Goal: Task Accomplishment & Management: Complete application form

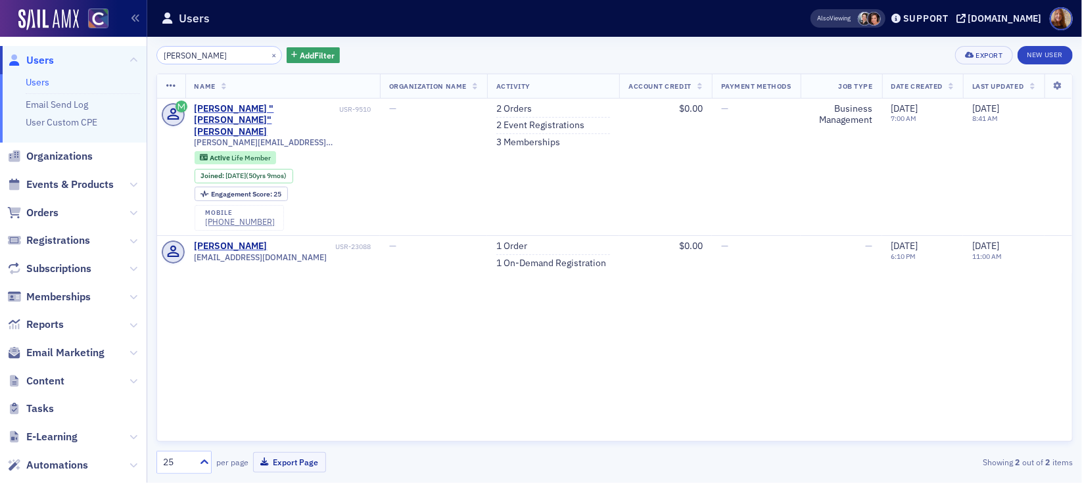
click at [495, 47] on div "[PERSON_NAME] × Add Filter Export New User" at bounding box center [614, 55] width 916 height 18
click at [69, 155] on span "Organizations" at bounding box center [59, 156] width 66 height 14
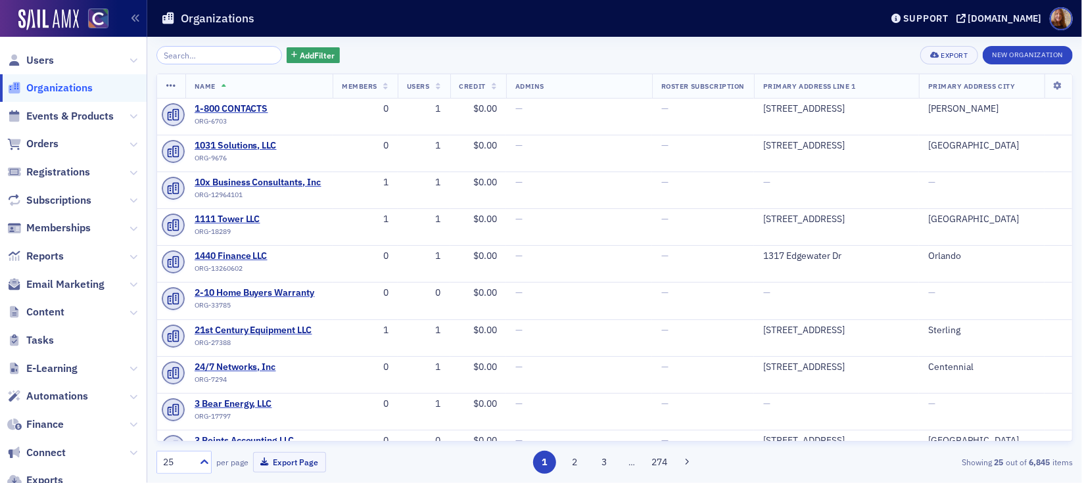
click at [200, 58] on input "search" at bounding box center [218, 55] width 125 height 18
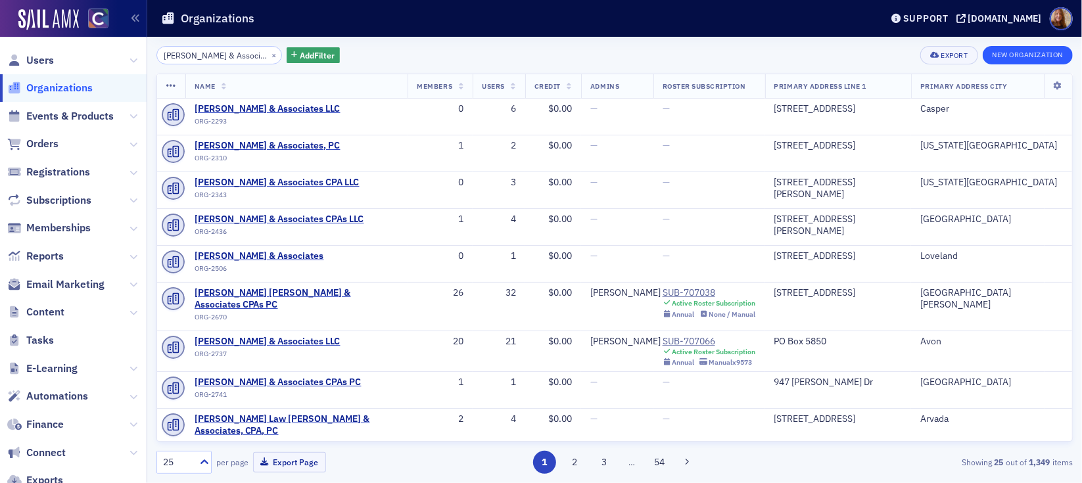
type input "[PERSON_NAME] & Associates"
click at [1022, 55] on button "New Organization" at bounding box center [1027, 55] width 90 height 18
select select "US"
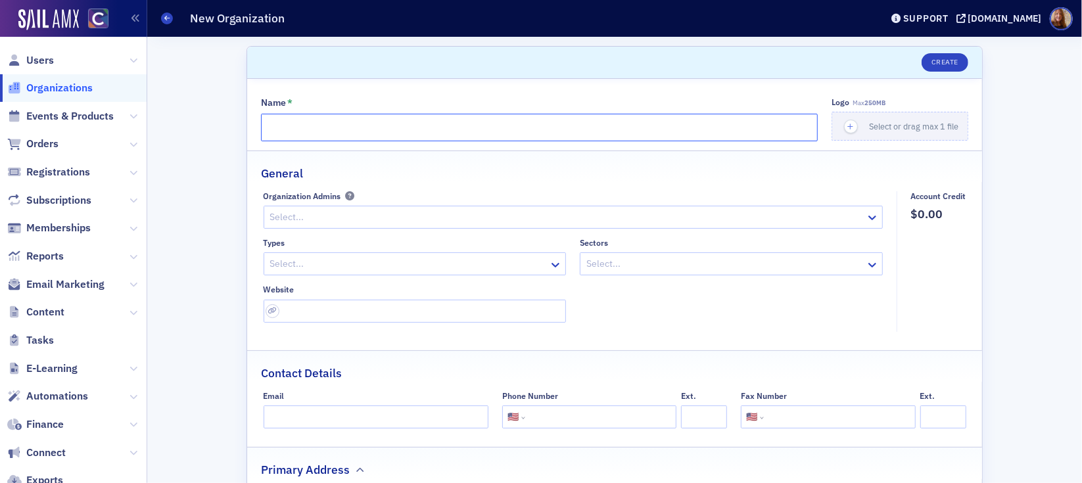
click at [310, 132] on input "Name *" at bounding box center [539, 128] width 557 height 28
paste input "[PERSON_NAME] & Associates"
type input "[PERSON_NAME] & Associates"
click at [325, 214] on div at bounding box center [566, 217] width 595 height 16
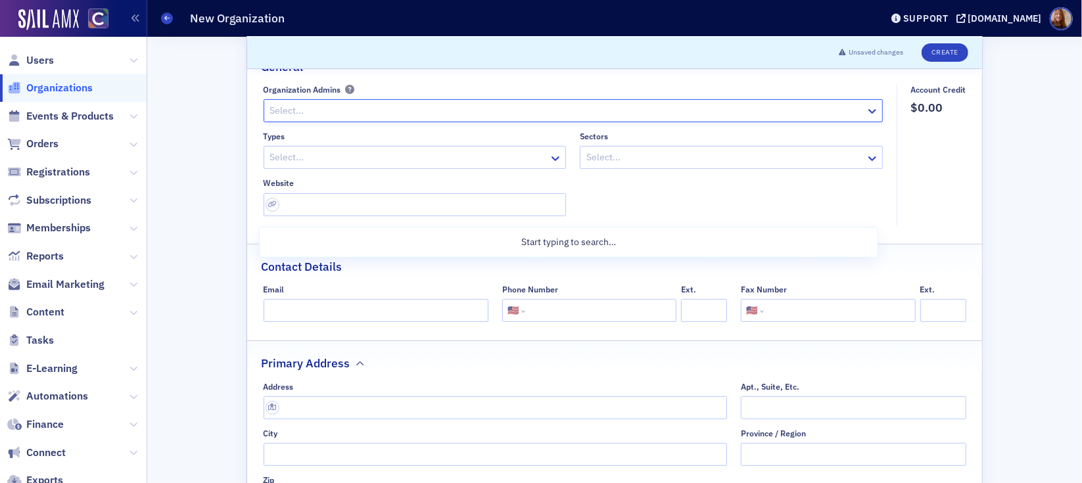
scroll to position [181, 0]
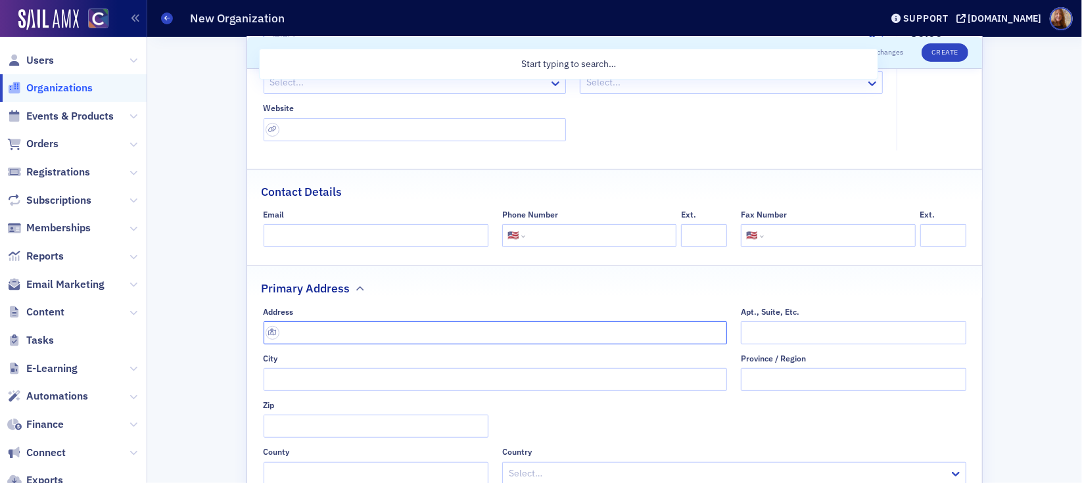
click at [333, 329] on input "text" at bounding box center [495, 332] width 464 height 23
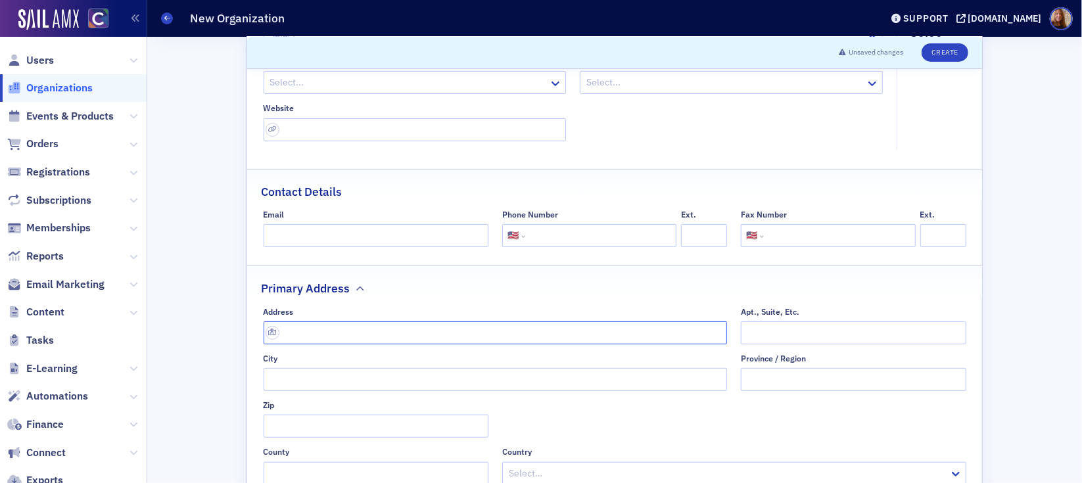
paste input "[STREET_ADDRESS]"
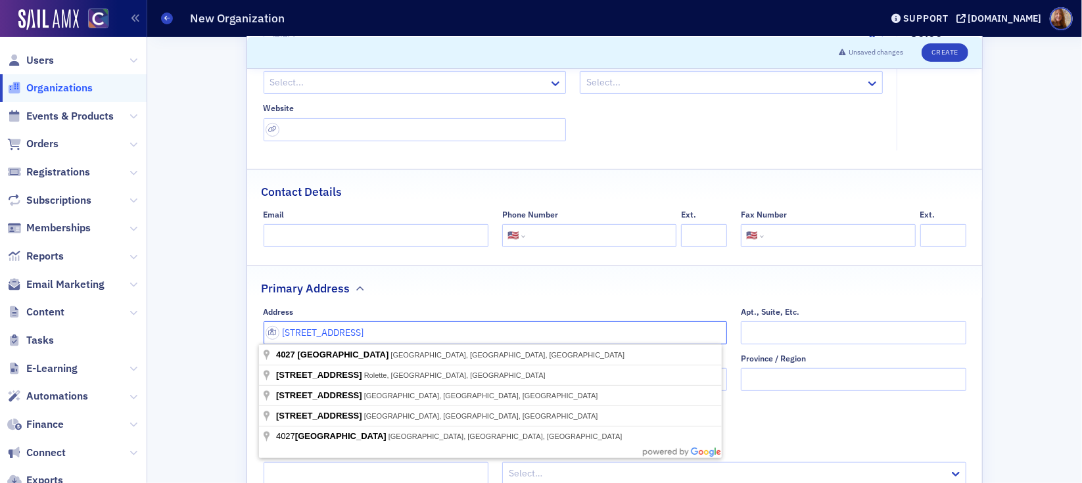
click at [0, 482] on com-1password-button at bounding box center [0, 483] width 0 height 0
type input "[STREET_ADDRESS]"
type input "[GEOGRAPHIC_DATA]"
type input "98270-3418"
type input "[GEOGRAPHIC_DATA]"
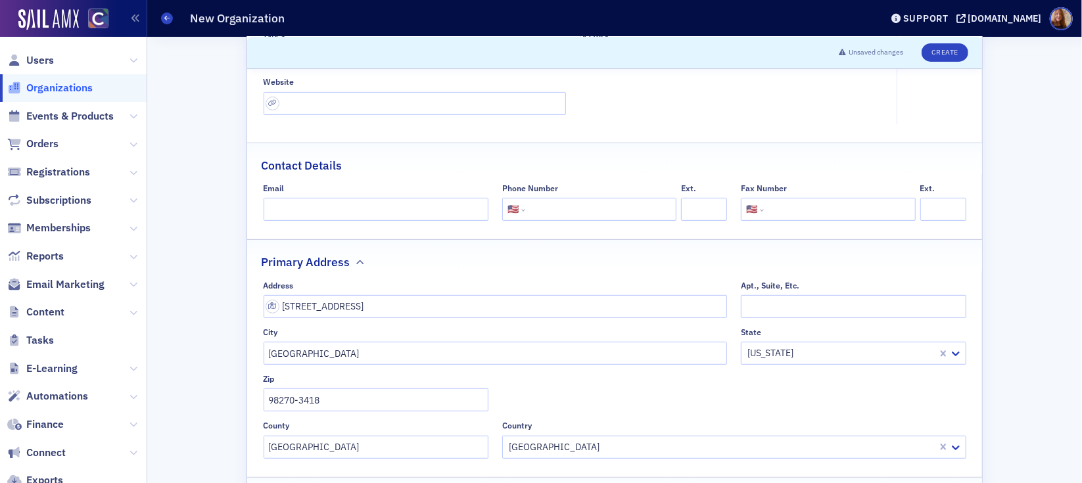
scroll to position [329, 0]
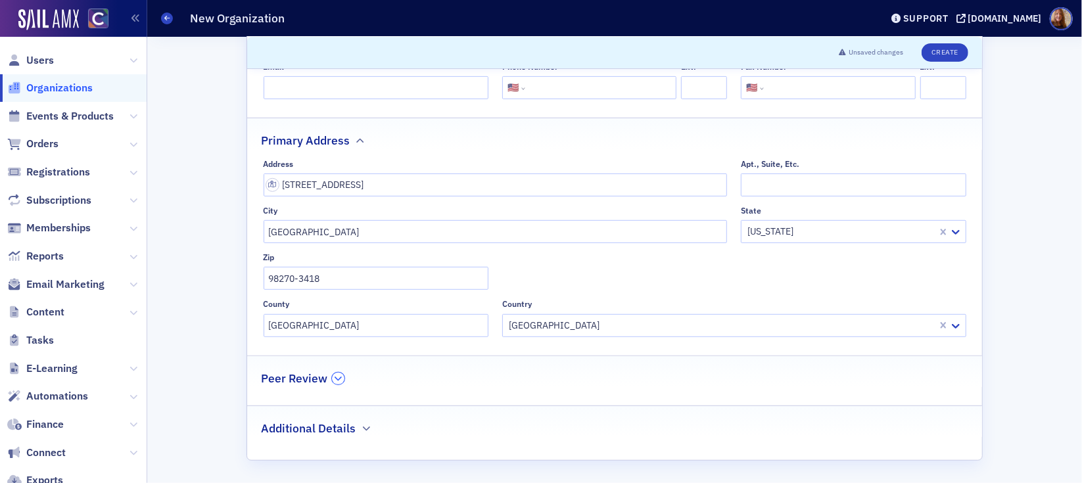
click at [334, 380] on icon "button" at bounding box center [338, 379] width 8 height 8
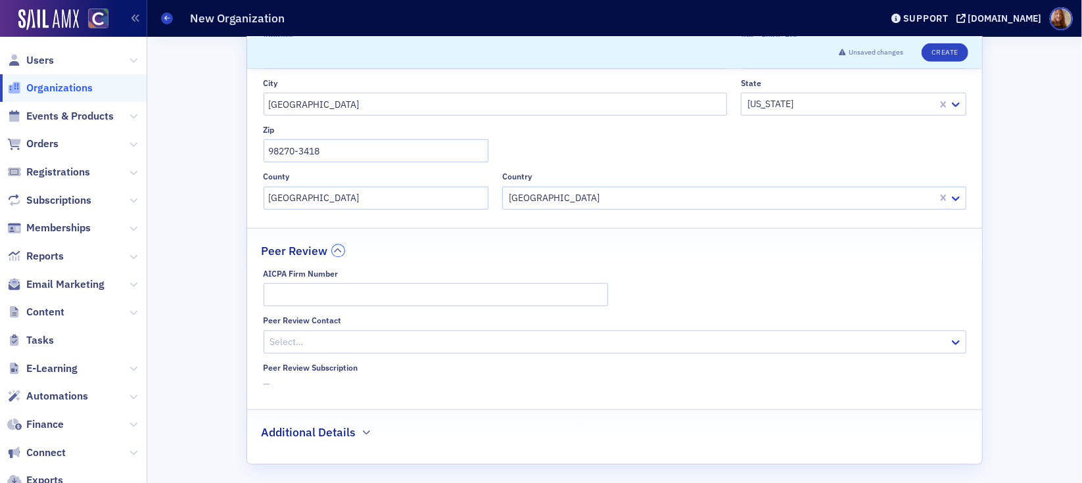
scroll to position [461, 0]
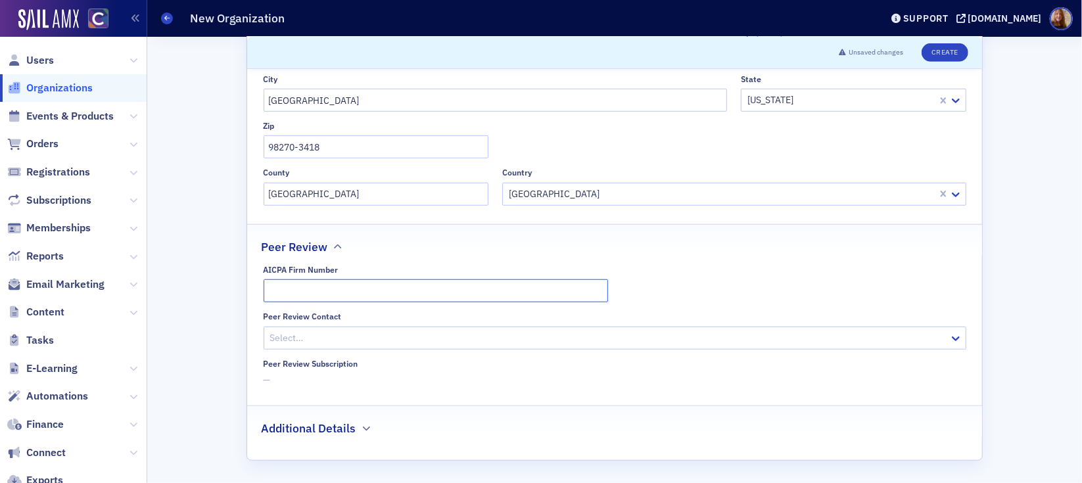
click at [304, 292] on input "AICPA Firm Number" at bounding box center [435, 290] width 344 height 23
paste input "900256001828"
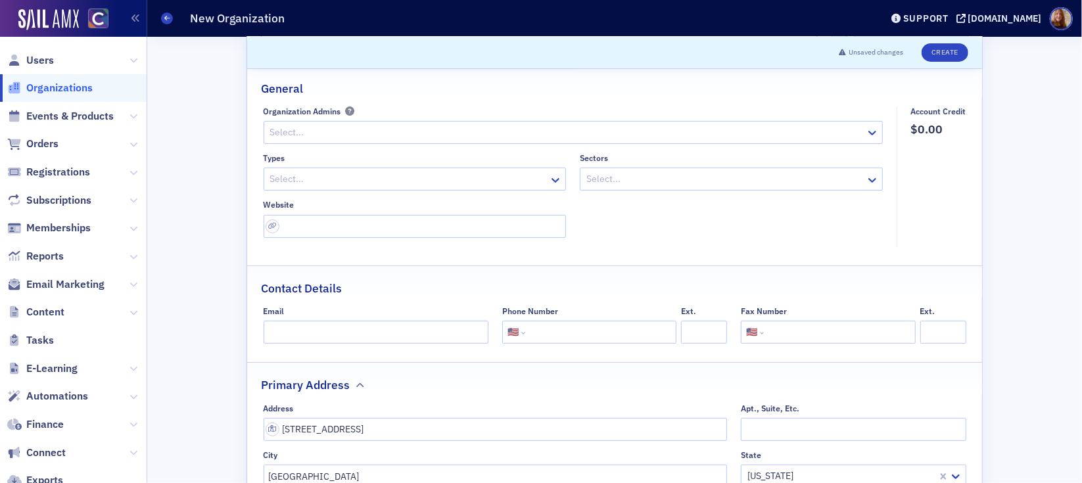
scroll to position [81, 0]
type input "900256001828"
click at [585, 341] on input "tel" at bounding box center [599, 335] width 143 height 23
paste input "[PHONE_NUMBER]"
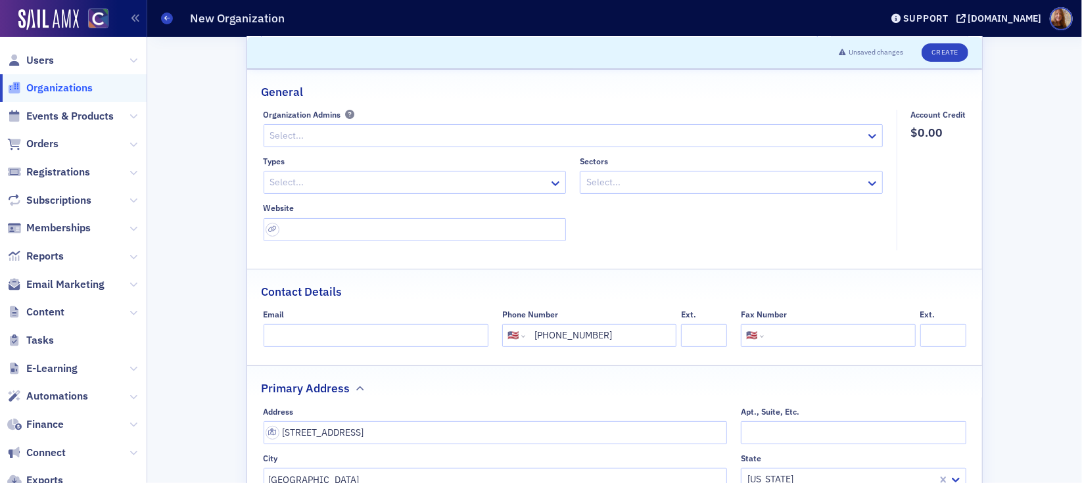
scroll to position [0, 0]
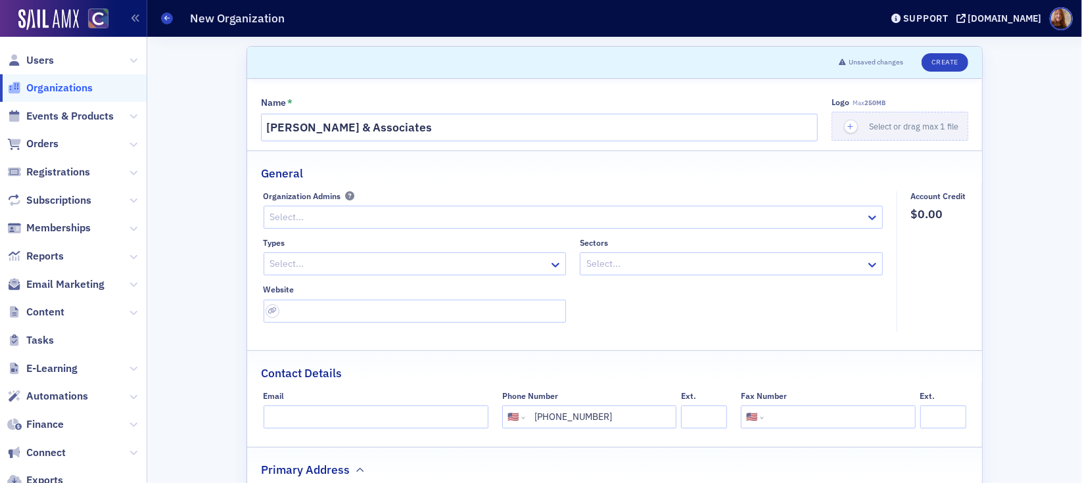
type input "[PHONE_NUMBER]"
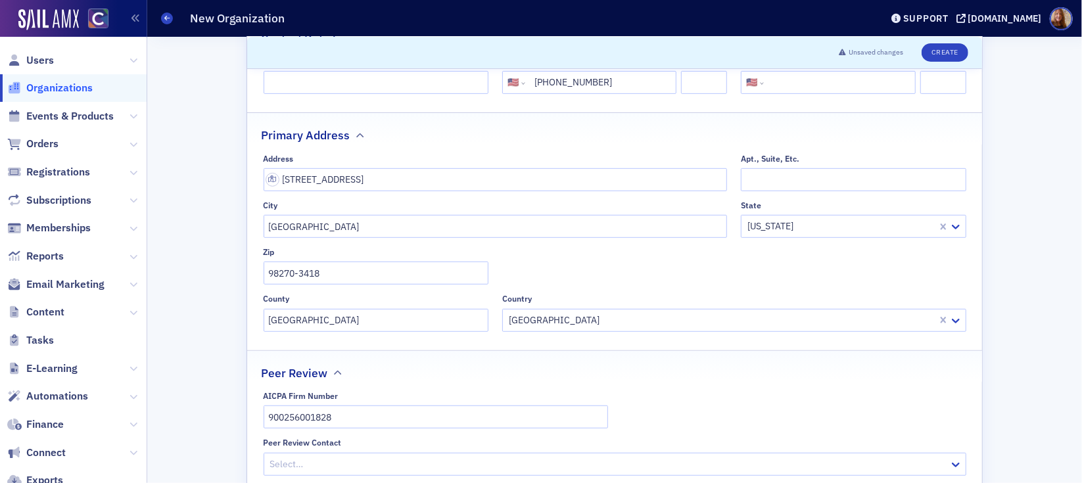
scroll to position [375, 0]
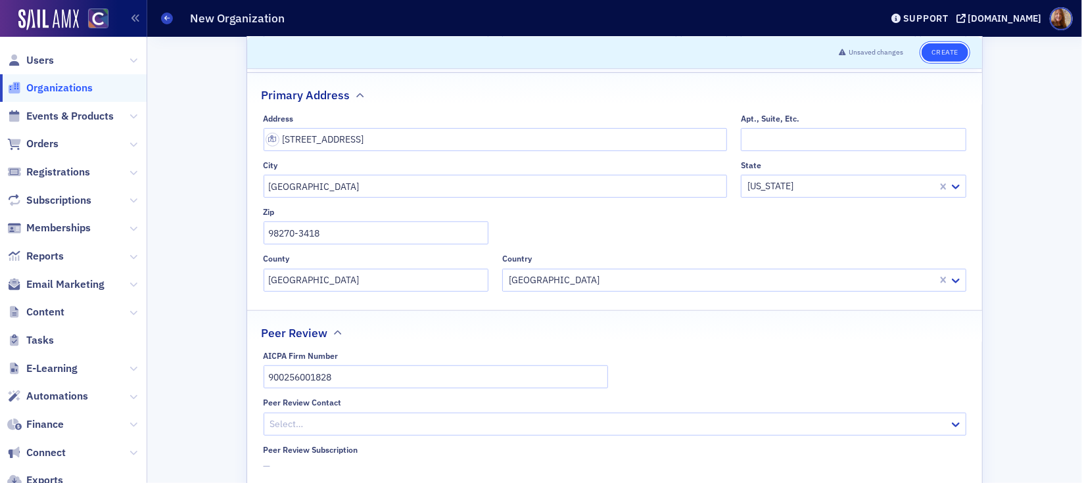
click at [944, 57] on button "Create" at bounding box center [944, 52] width 47 height 18
select select "US"
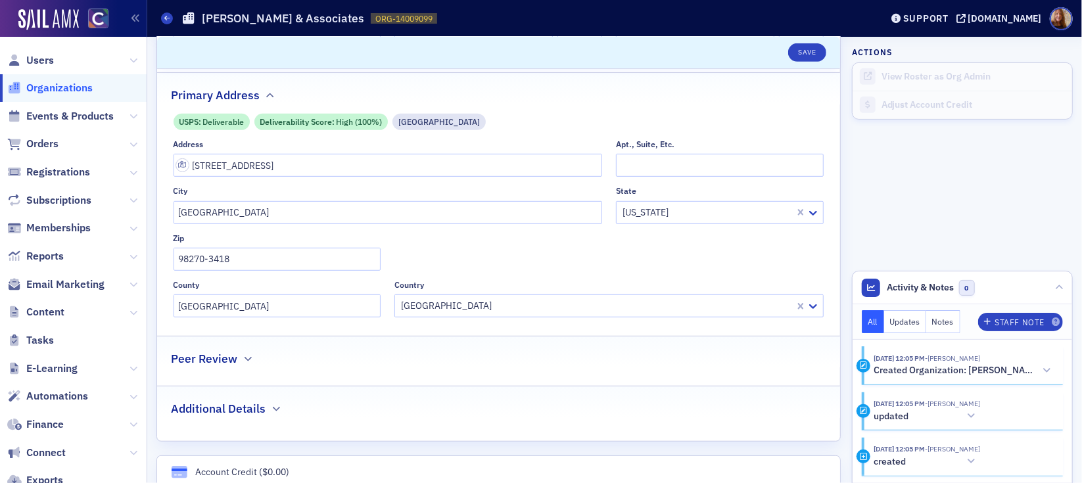
click at [51, 83] on span "Organizations" at bounding box center [59, 88] width 66 height 14
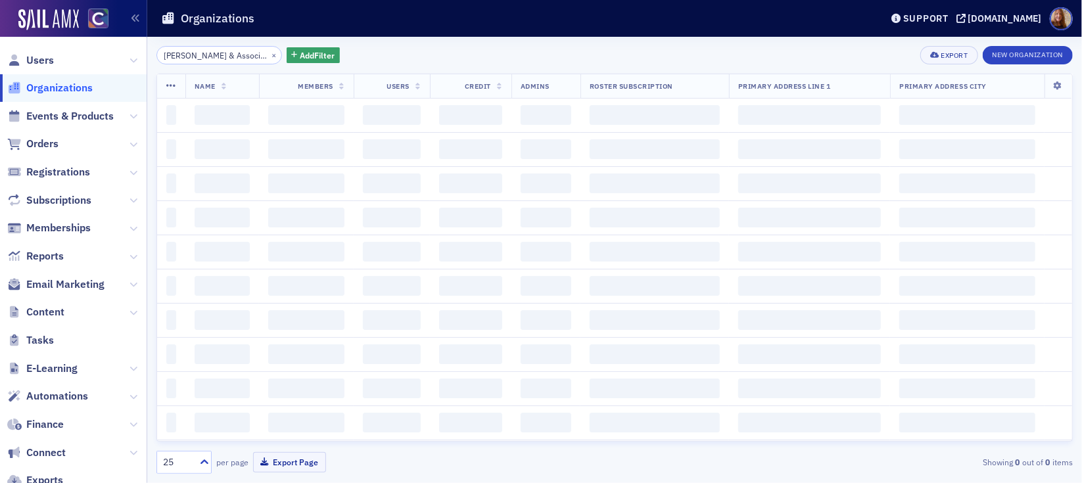
click at [196, 56] on input "[PERSON_NAME] & Associates" at bounding box center [218, 55] width 125 height 18
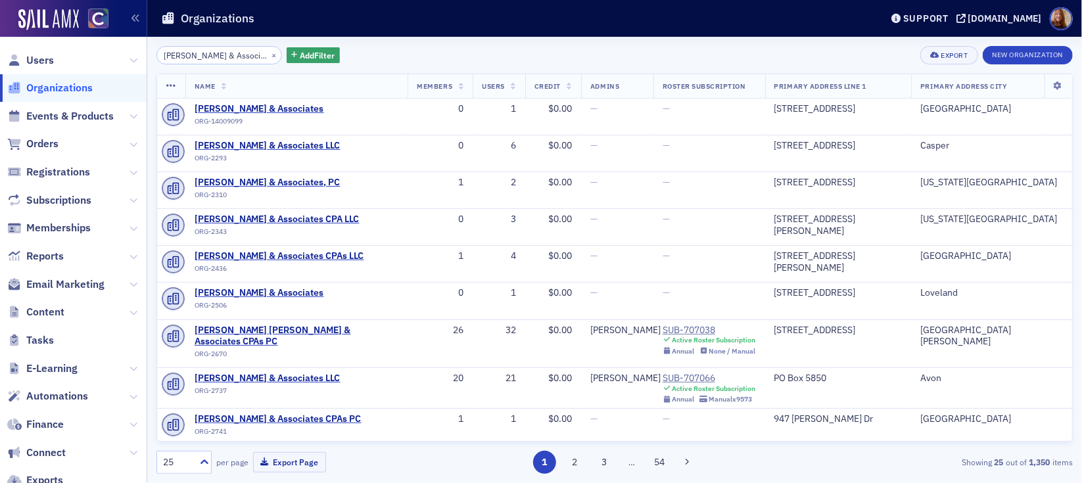
click at [196, 56] on input "[PERSON_NAME] & Associates" at bounding box center [218, 55] width 125 height 18
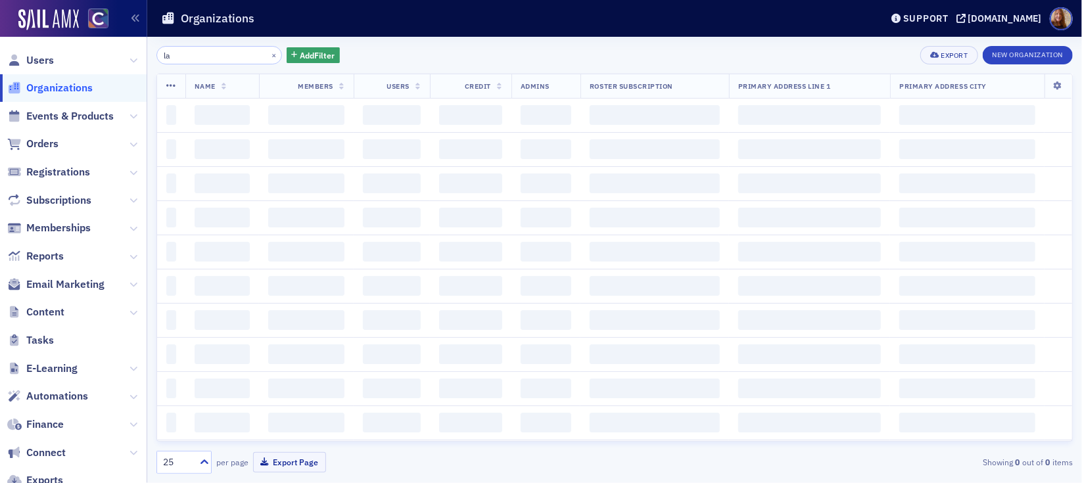
type input "l"
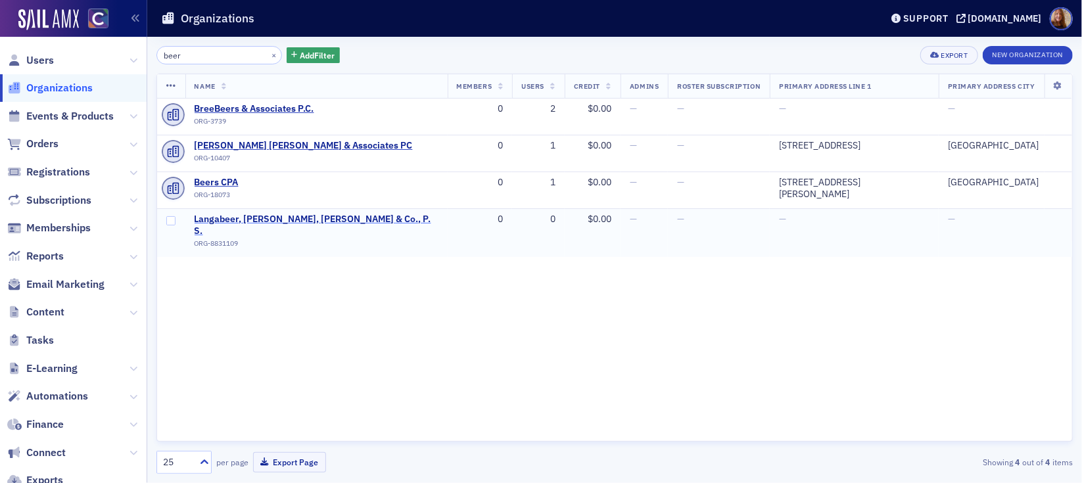
type input "beer"
click at [283, 220] on span "Langabeer, [PERSON_NAME], [PERSON_NAME] & Co., P. S." at bounding box center [316, 225] width 244 height 23
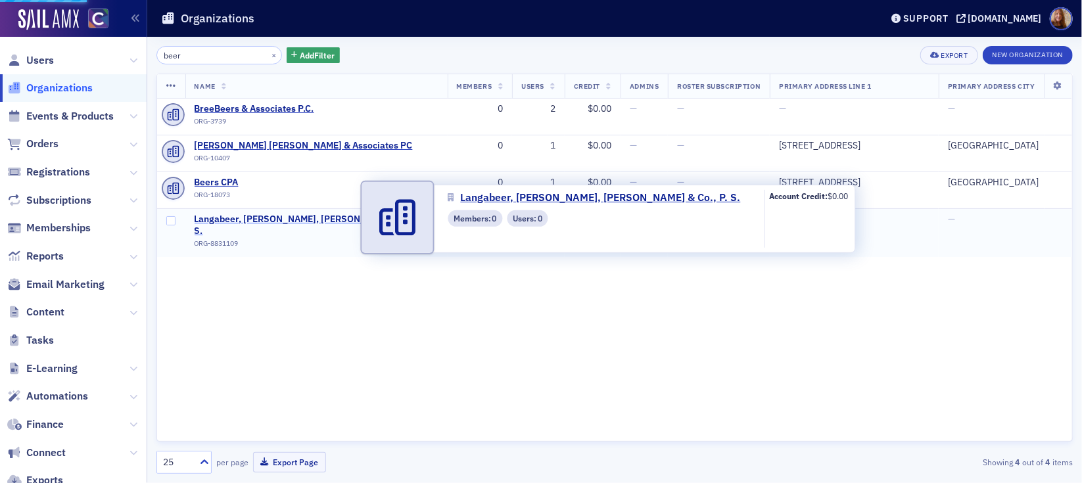
select select "US"
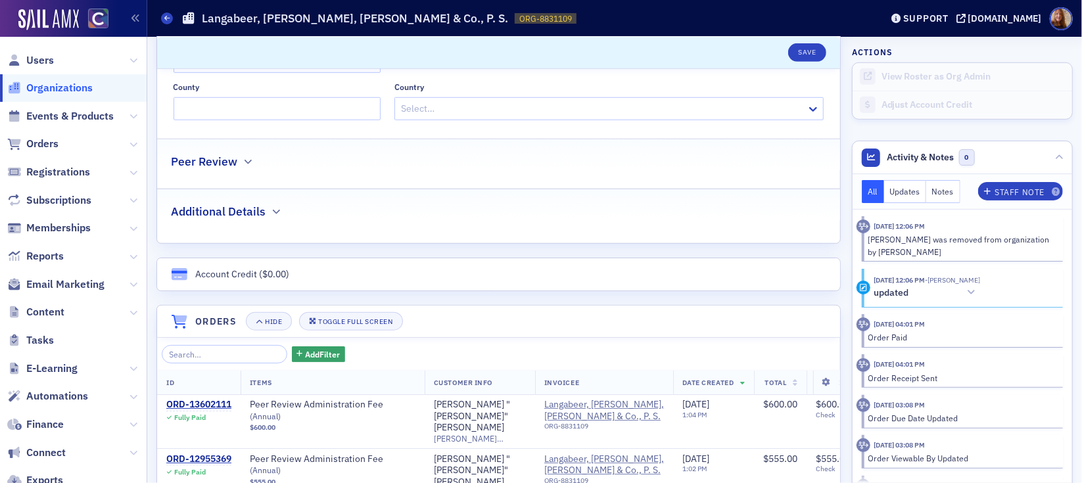
scroll to position [622, 0]
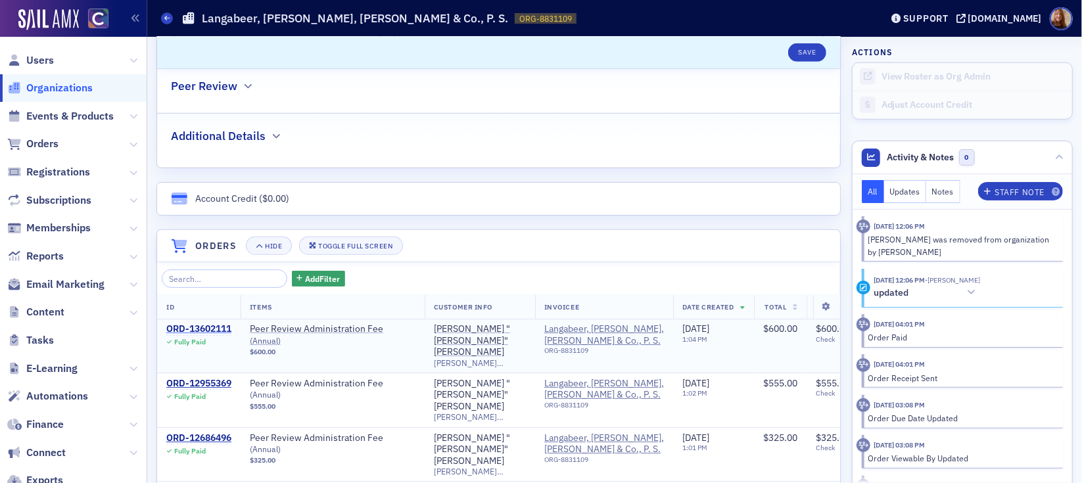
click at [206, 330] on div "ORD-13602111" at bounding box center [198, 329] width 65 height 12
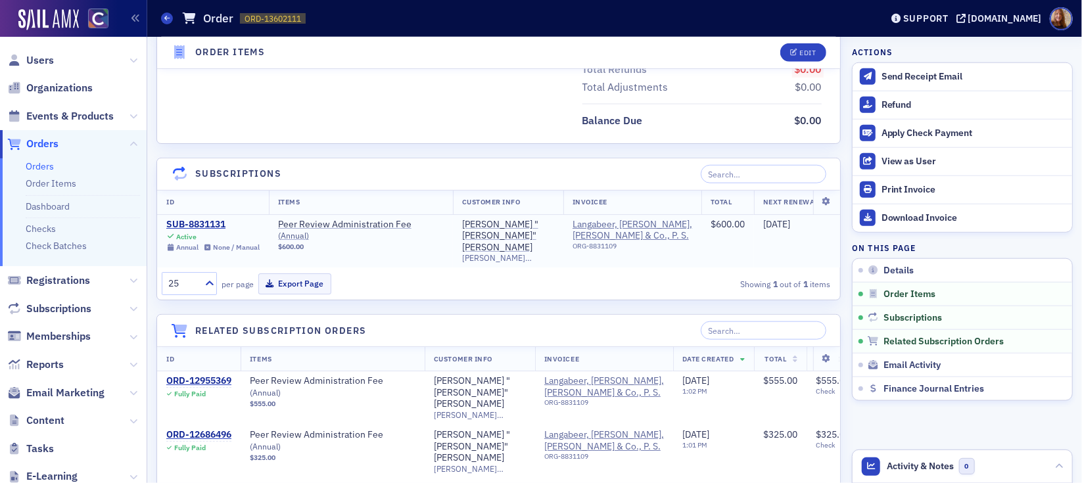
scroll to position [723, 0]
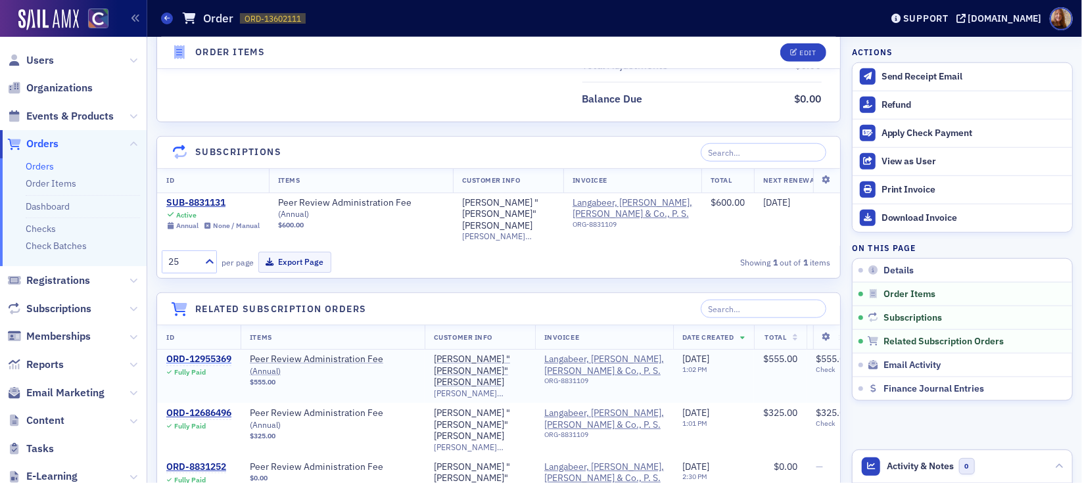
click at [206, 356] on div "ORD-12955369" at bounding box center [198, 359] width 65 height 12
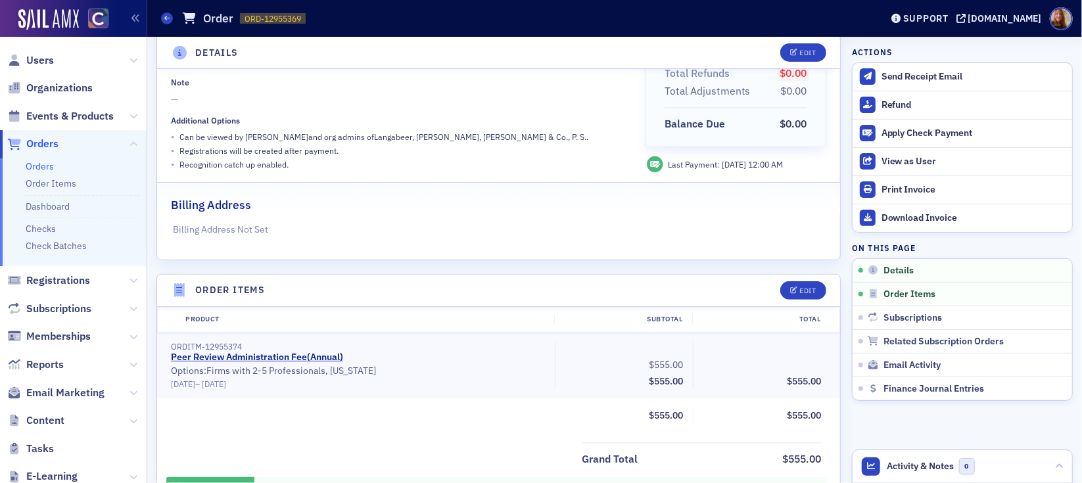
scroll to position [155, 0]
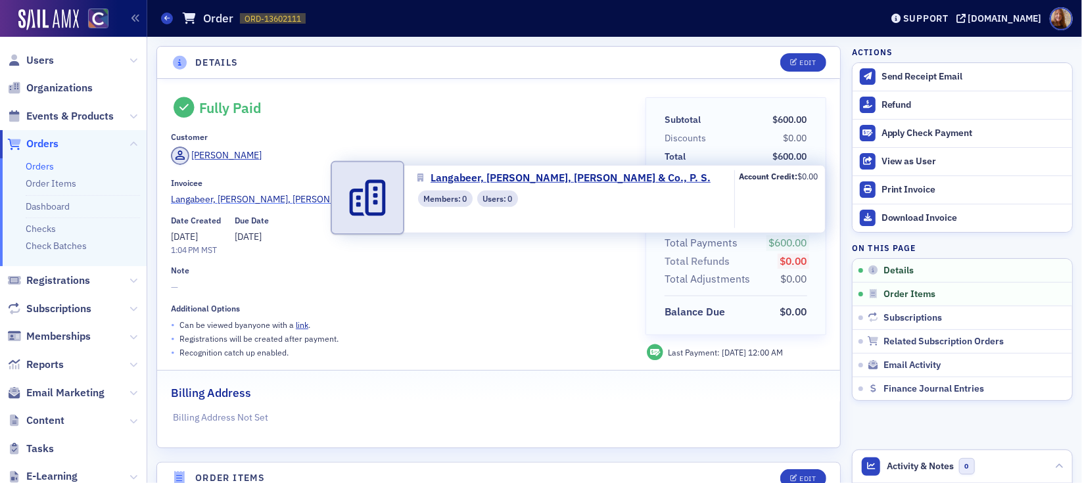
click at [292, 198] on span "Langabeer, [PERSON_NAME], [PERSON_NAME] & Co., P. S." at bounding box center [290, 200] width 238 height 14
select select "US"
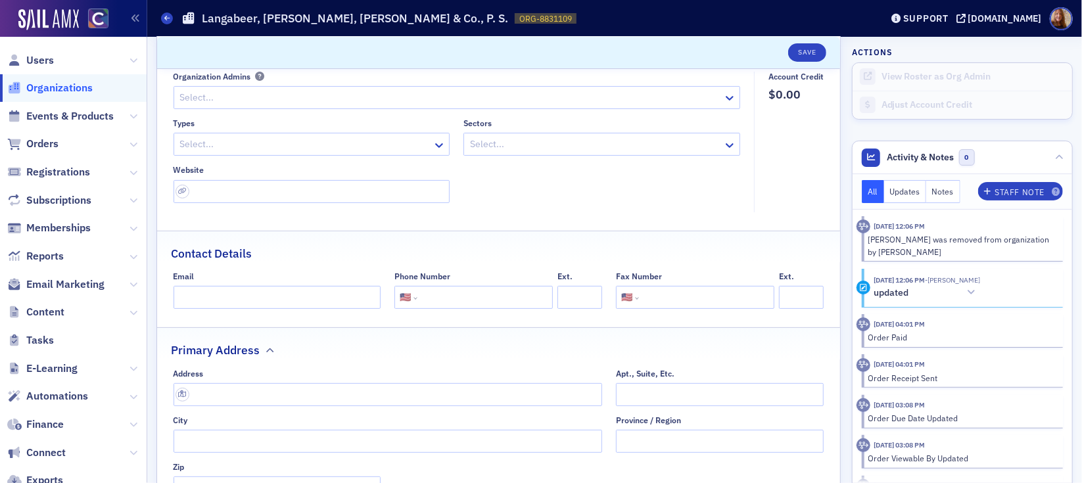
scroll to position [191, 0]
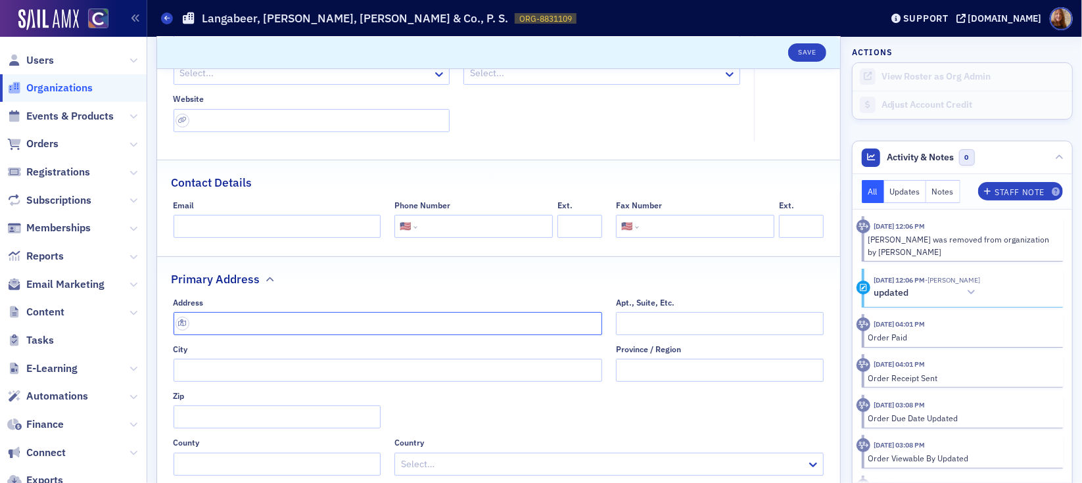
click at [200, 318] on input "text" at bounding box center [387, 323] width 429 height 23
paste input "PO Box 1269,Attn: Accounts Payable [GEOGRAPHIC_DATA], [GEOGRAPHIC_DATA] 98292-1…"
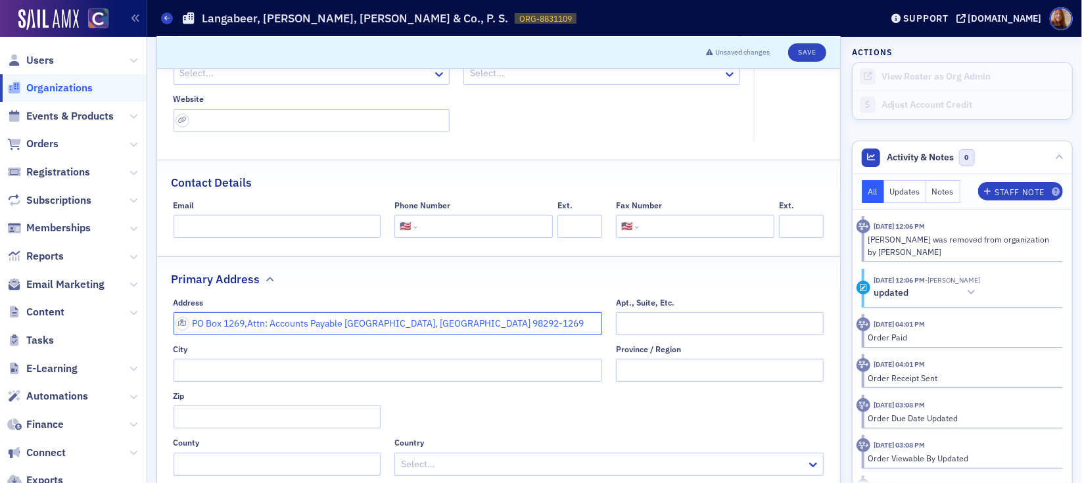
click at [360, 324] on input "PO Box 1269,Attn: Accounts Payable [GEOGRAPHIC_DATA], [GEOGRAPHIC_DATA] 98292-1…" at bounding box center [387, 323] width 429 height 23
type input "PO Box 1269,Attn: Accounts Payable [GEOGRAPHIC_DATA], [GEOGRAPHIC_DATA] 98292-1…"
click at [526, 162] on div "Contact Details" at bounding box center [498, 175] width 655 height 31
click at [244, 380] on input "City" at bounding box center [387, 370] width 429 height 23
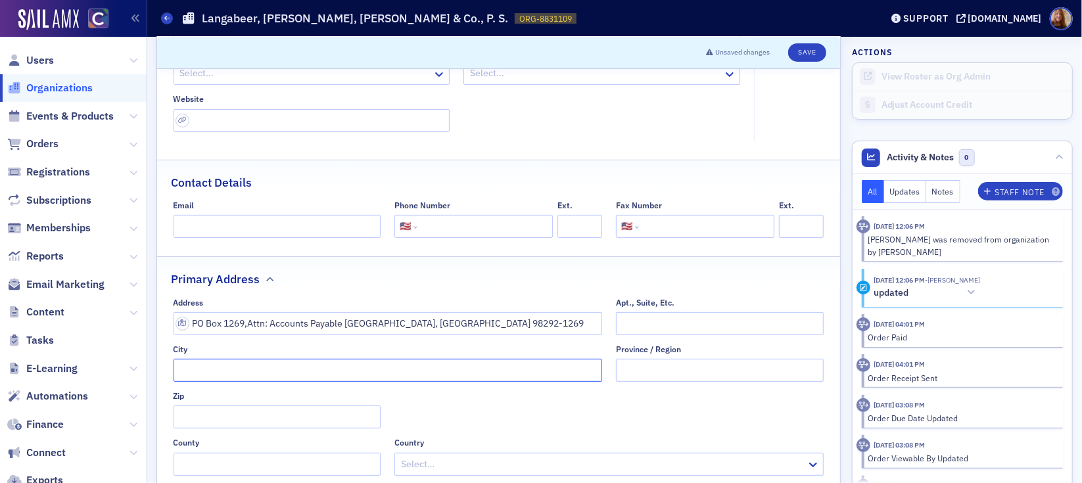
paste input "Stanwood"
type input "Stanwood"
click at [668, 376] on input "Province / Region" at bounding box center [720, 370] width 208 height 23
type input "WA"
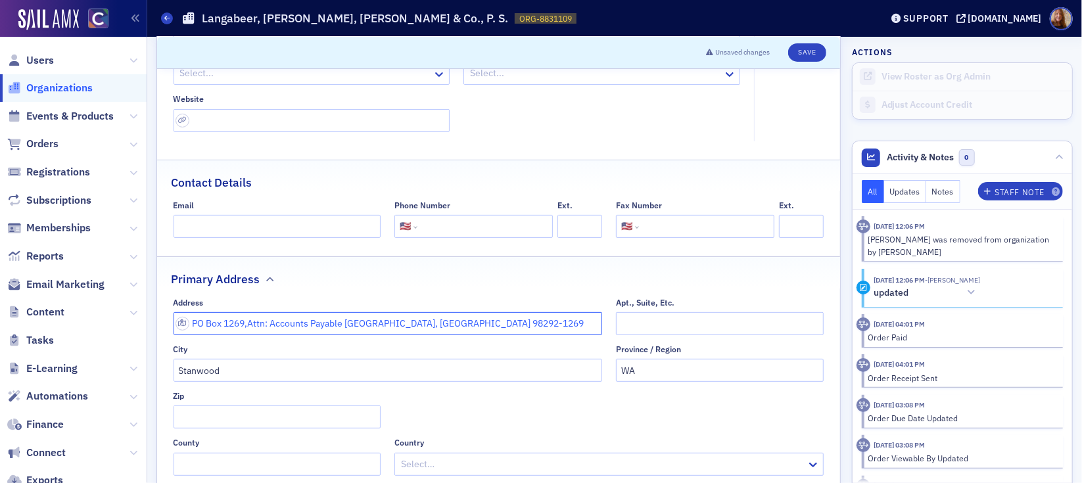
drag, startPoint x: 472, startPoint y: 327, endPoint x: 411, endPoint y: 325, distance: 61.2
click at [411, 325] on input "PO Box 1269,Attn: Accounts Payable [GEOGRAPHIC_DATA], [GEOGRAPHIC_DATA] 98292-1…" at bounding box center [387, 323] width 429 height 23
click at [451, 467] on div at bounding box center [601, 464] width 405 height 16
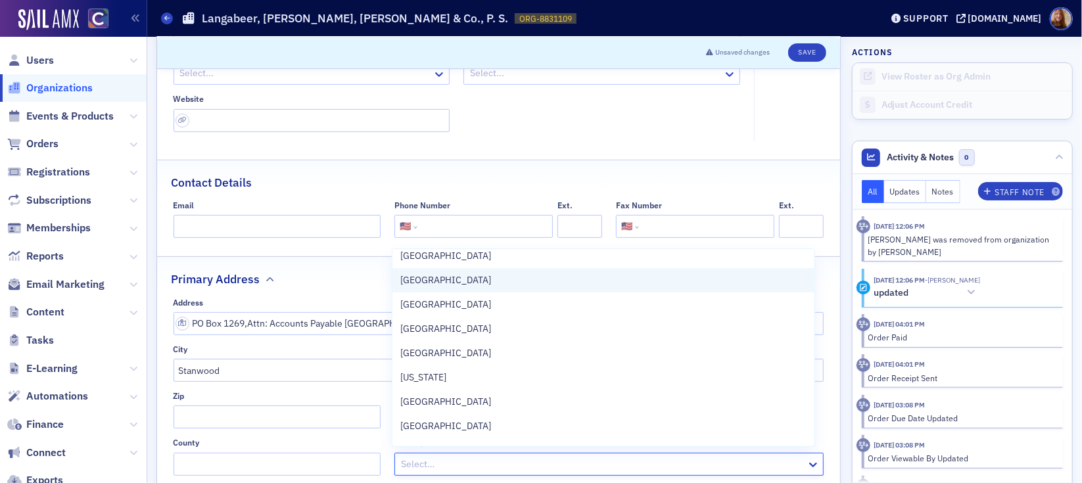
scroll to position [0, 0]
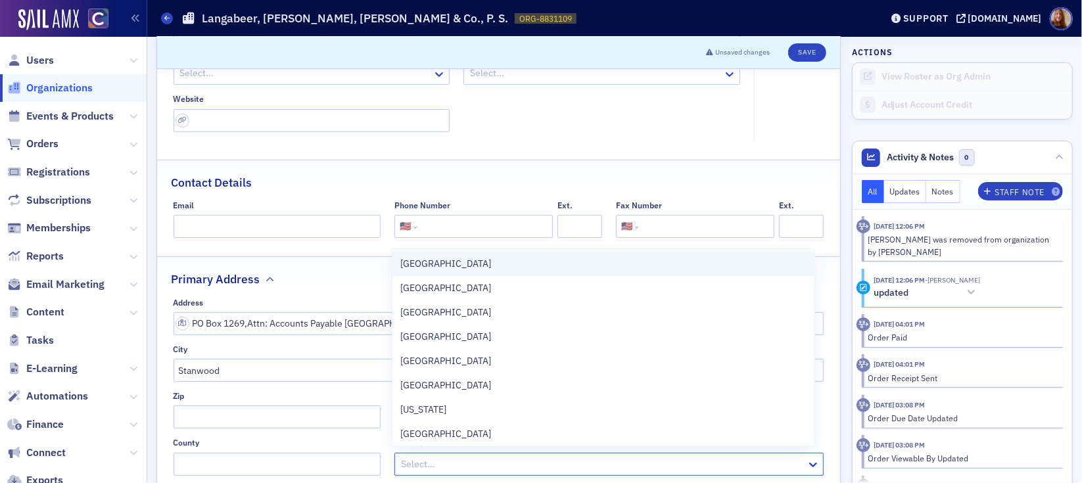
click at [456, 269] on div "[GEOGRAPHIC_DATA]" at bounding box center [603, 264] width 406 height 14
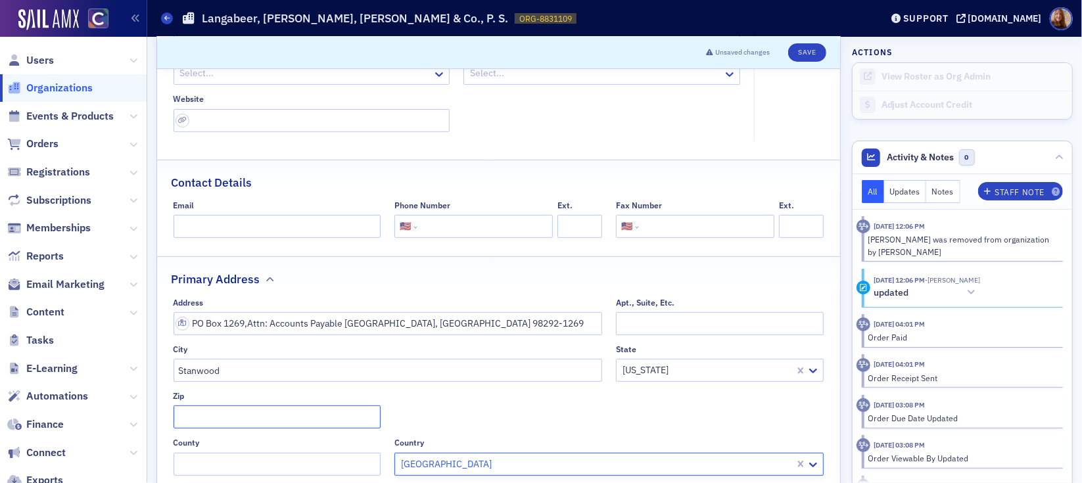
click at [258, 421] on input "Zip" at bounding box center [277, 416] width 208 height 23
paste input "98292-1269"
type input "98292-1269"
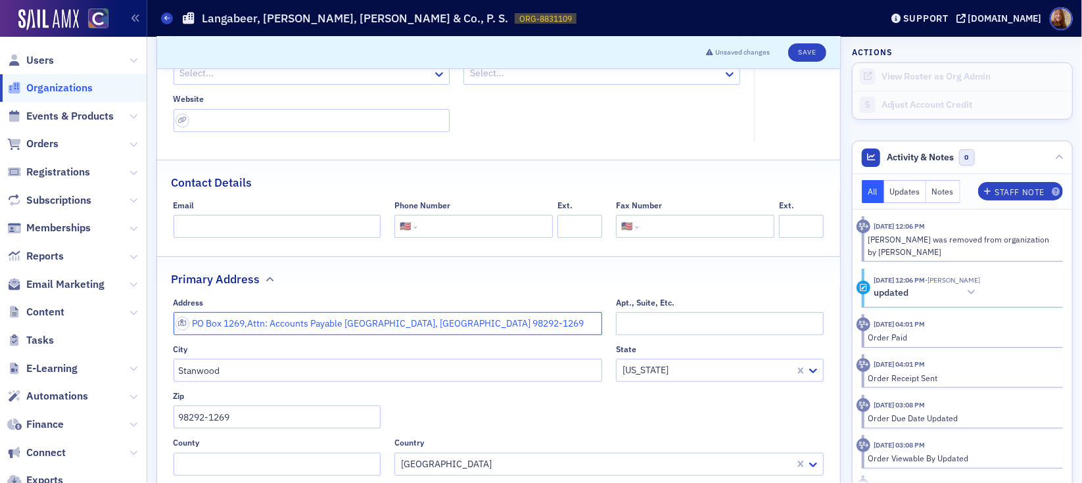
click at [387, 325] on input "PO Box 1269,Attn: Accounts Payable [GEOGRAPHIC_DATA], [GEOGRAPHIC_DATA] 98292-1…" at bounding box center [387, 323] width 429 height 23
drag, startPoint x: 346, startPoint y: 325, endPoint x: 490, endPoint y: 318, distance: 144.7
click at [490, 318] on input "PO Box 1269,Attn: Accounts Payable [GEOGRAPHIC_DATA], [GEOGRAPHIC_DATA] 98292-1…" at bounding box center [387, 323] width 429 height 23
click at [250, 325] on input "PO Box 1269,Attn: Accounts Payable" at bounding box center [387, 323] width 429 height 23
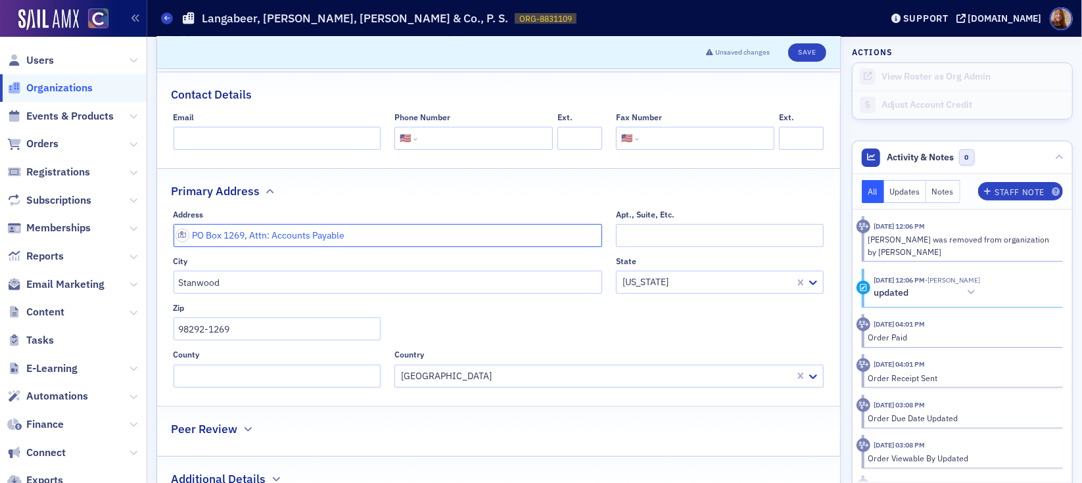
scroll to position [288, 0]
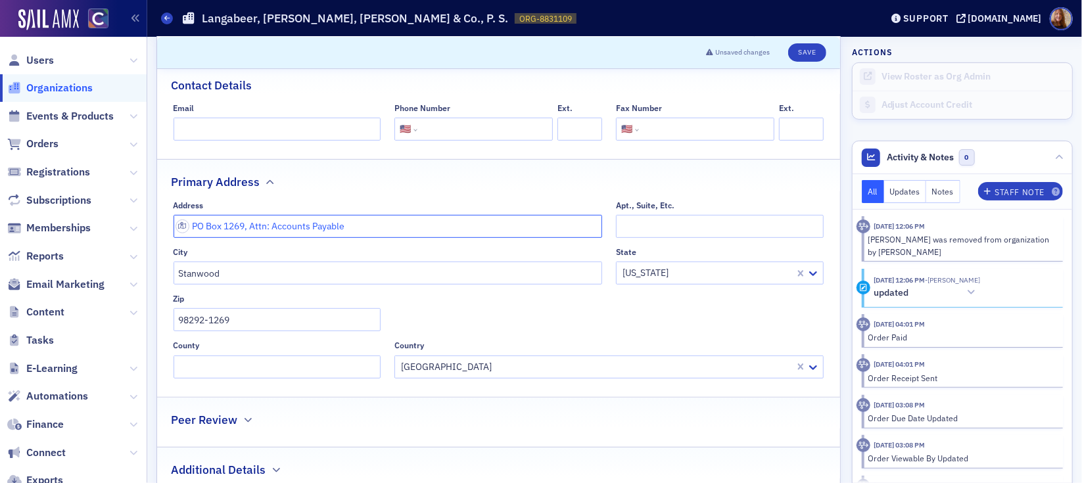
type input "PO Box 1269, Attn: Accounts Payable"
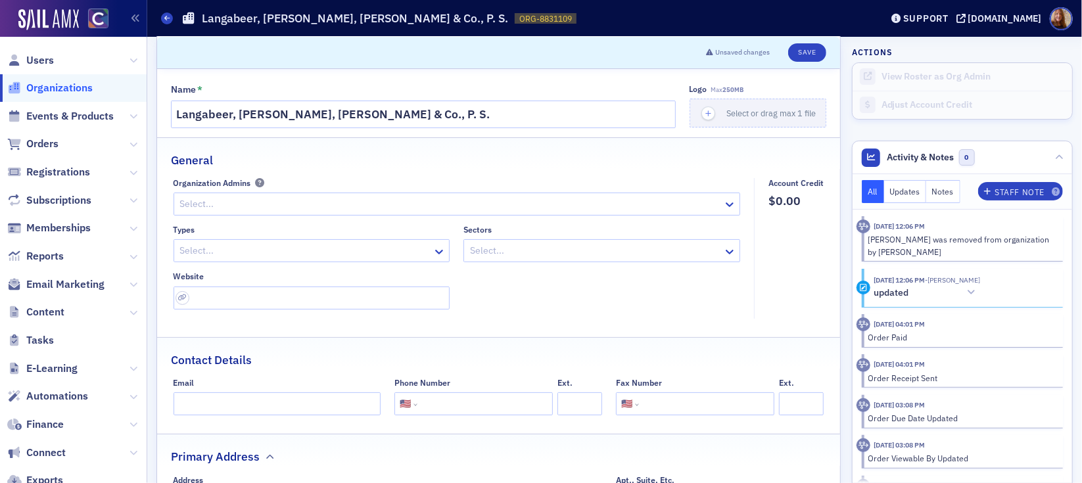
scroll to position [0, 0]
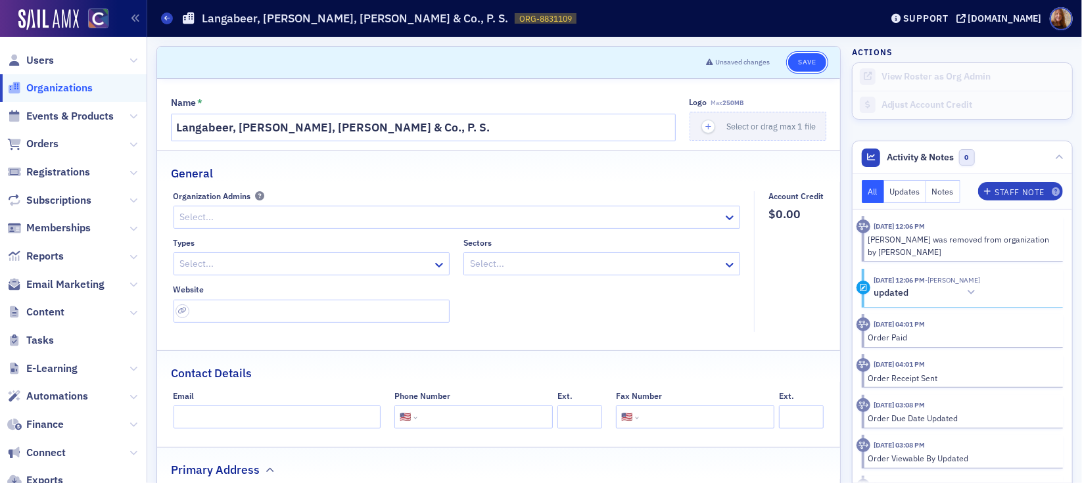
click at [802, 70] on button "Save" at bounding box center [806, 62] width 37 height 18
select select "US"
click at [476, 92] on div "Name * [PERSON_NAME], [PERSON_NAME], [PERSON_NAME] & Co., P. S. Logo Max 250MB …" at bounding box center [498, 447] width 683 height 737
click at [803, 64] on button "Save" at bounding box center [806, 62] width 37 height 18
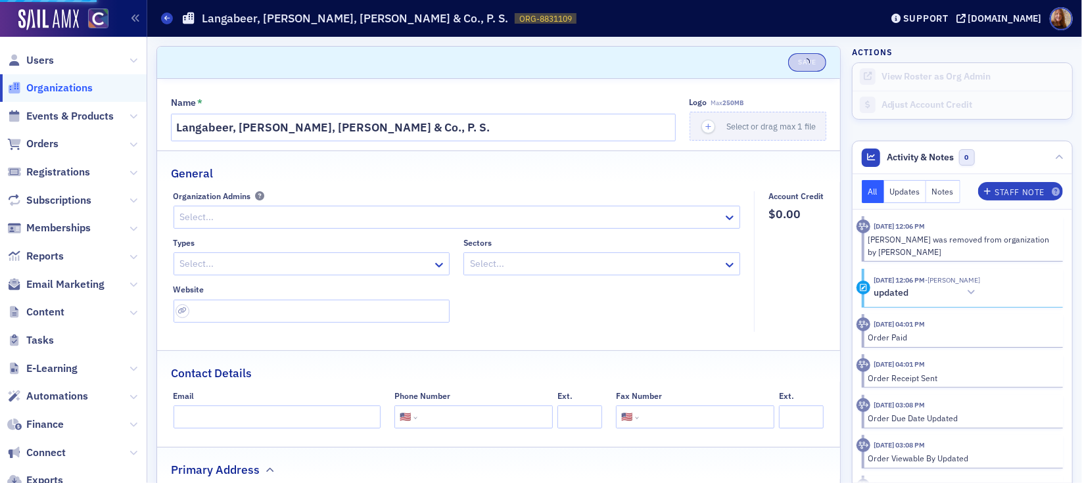
select select "US"
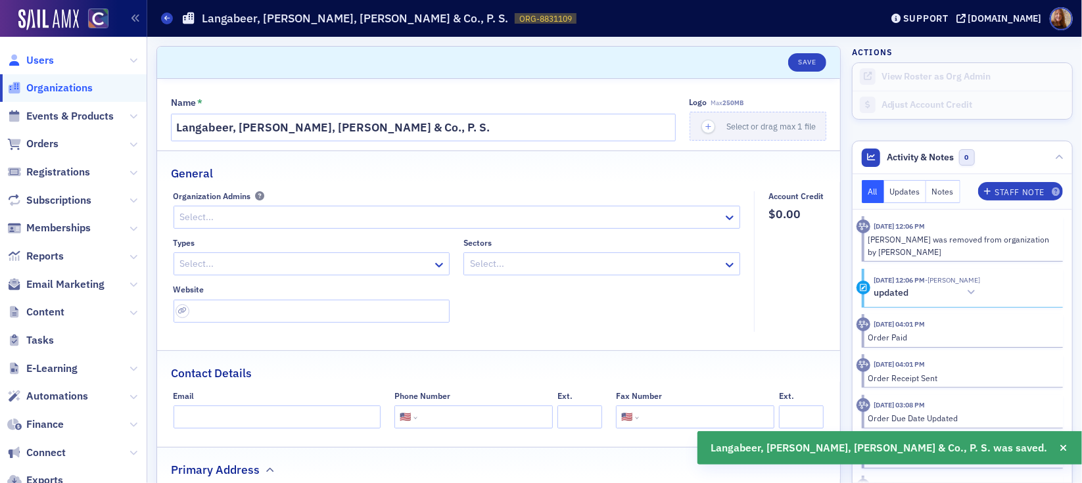
click at [41, 64] on span "Users" at bounding box center [40, 60] width 28 height 14
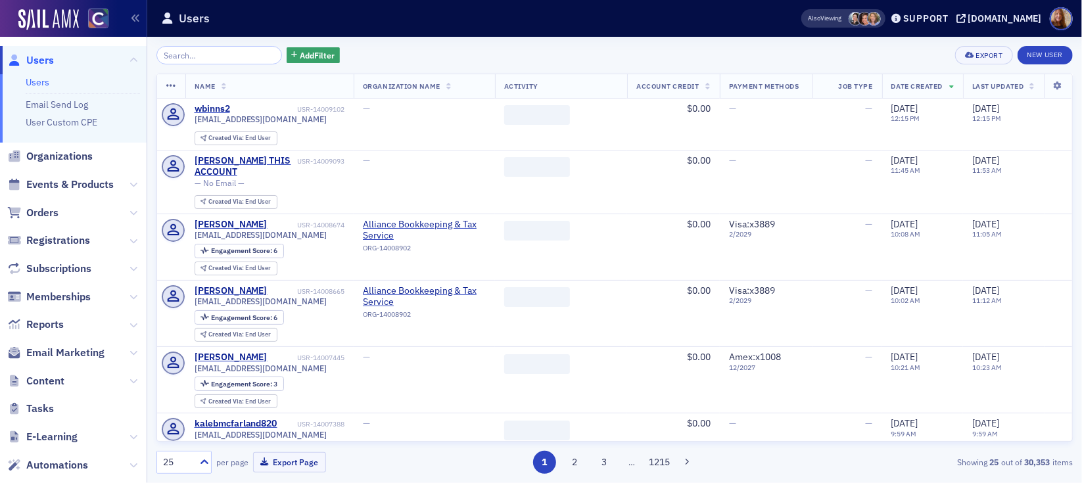
click at [214, 60] on input "search" at bounding box center [218, 55] width 125 height 18
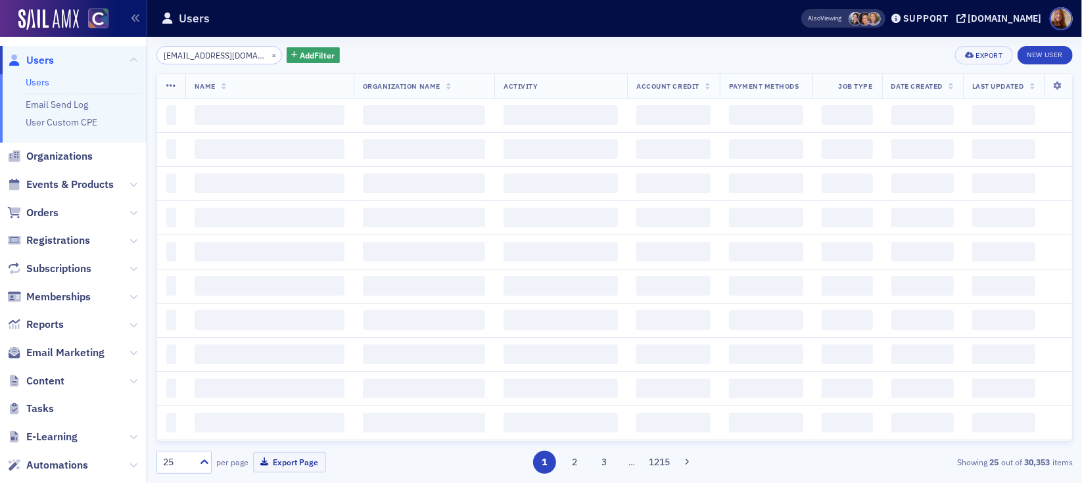
scroll to position [0, 20]
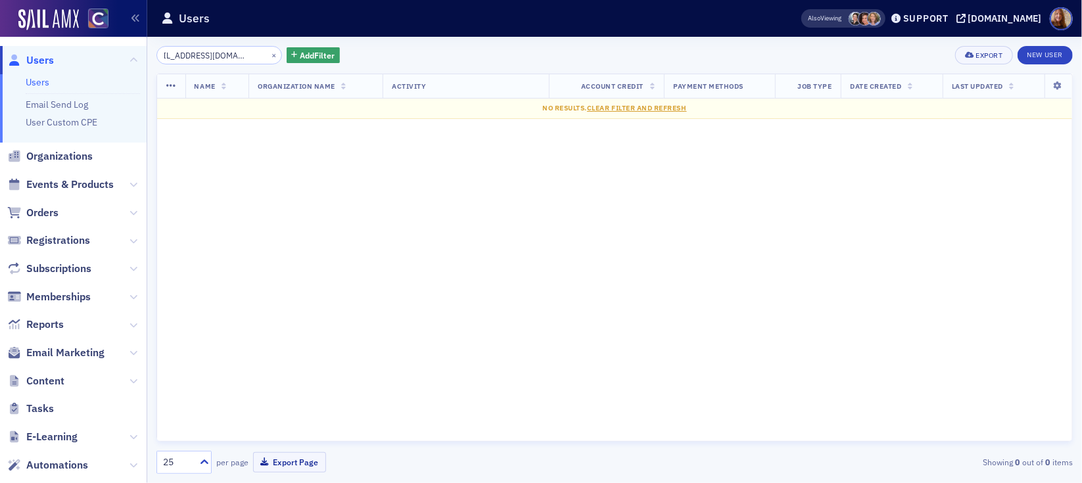
type input "[EMAIL_ADDRESS][DOMAIN_NAME]"
click at [1053, 55] on link "New User" at bounding box center [1044, 55] width 55 height 18
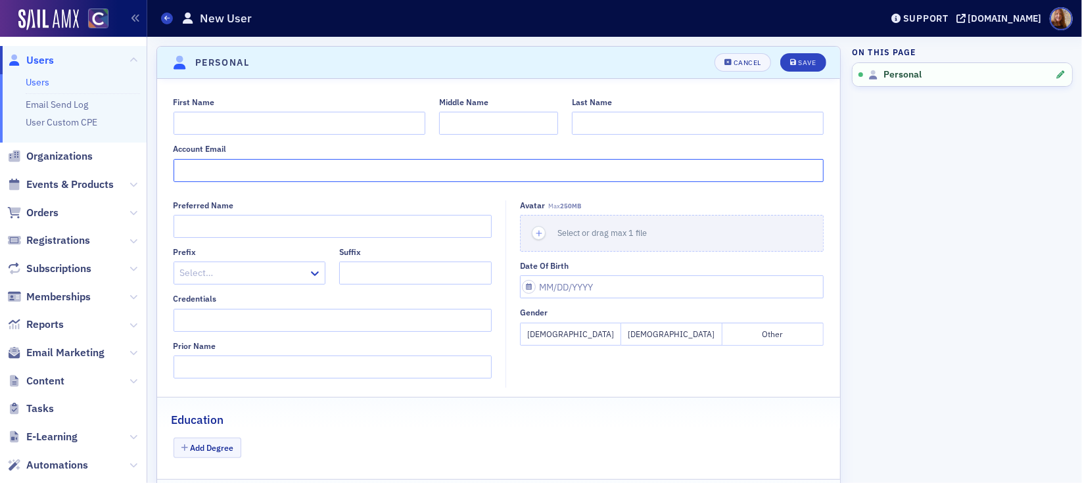
click at [217, 169] on input "Account Email" at bounding box center [498, 170] width 650 height 23
paste input "[EMAIL_ADDRESS][DOMAIN_NAME]"
type input "[EMAIL_ADDRESS][DOMAIN_NAME]"
click at [248, 131] on input "First Name" at bounding box center [299, 123] width 252 height 23
type input "[PERSON_NAME]"
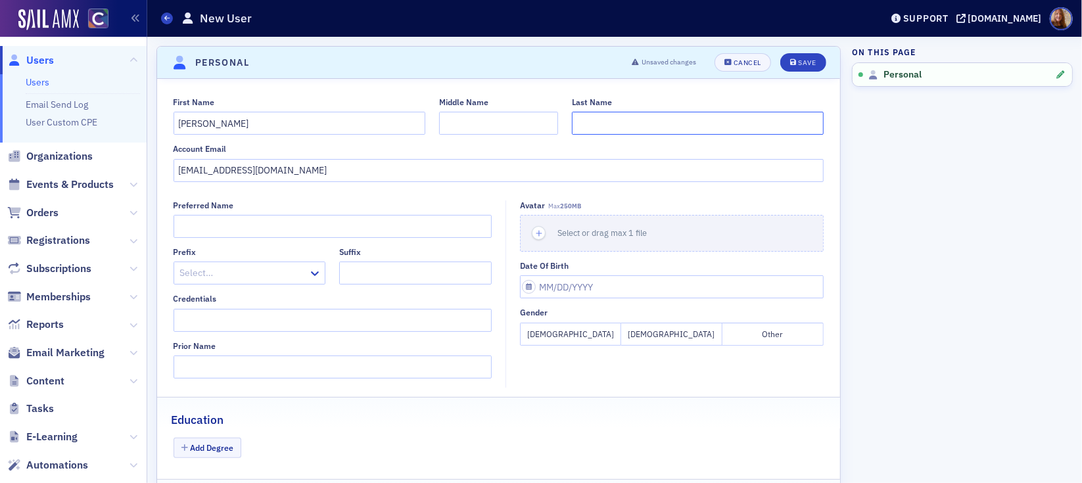
type input "u"
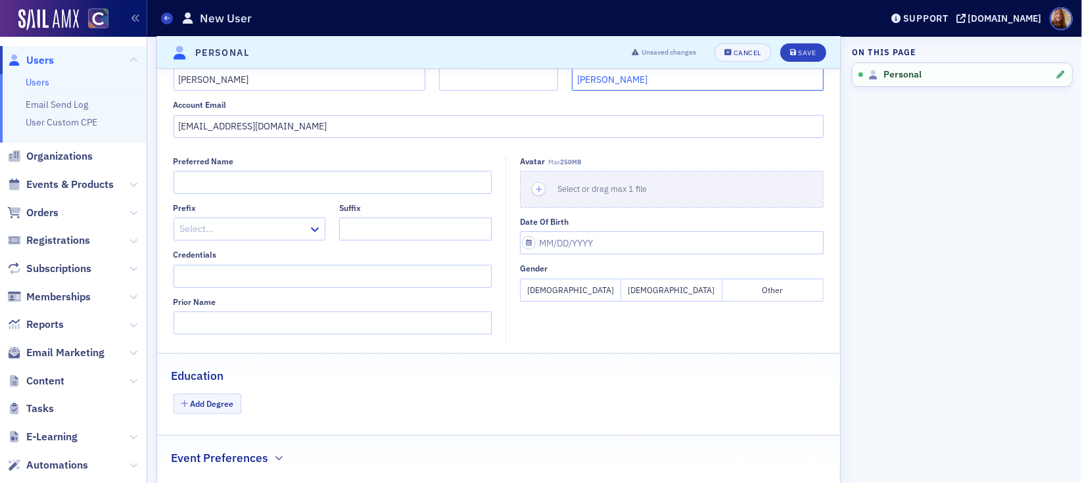
scroll to position [41, 0]
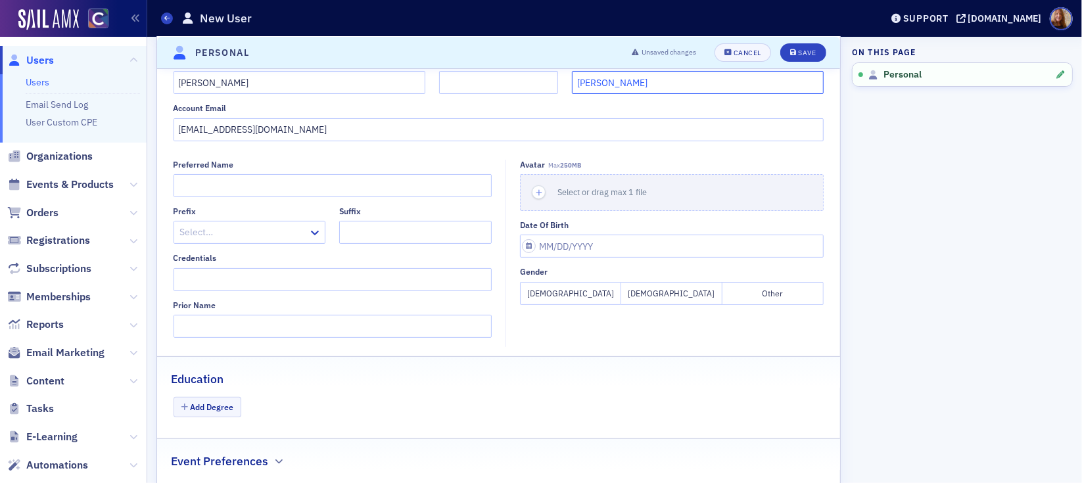
type input "[PERSON_NAME]"
click at [276, 275] on input "Credentials" at bounding box center [332, 279] width 318 height 23
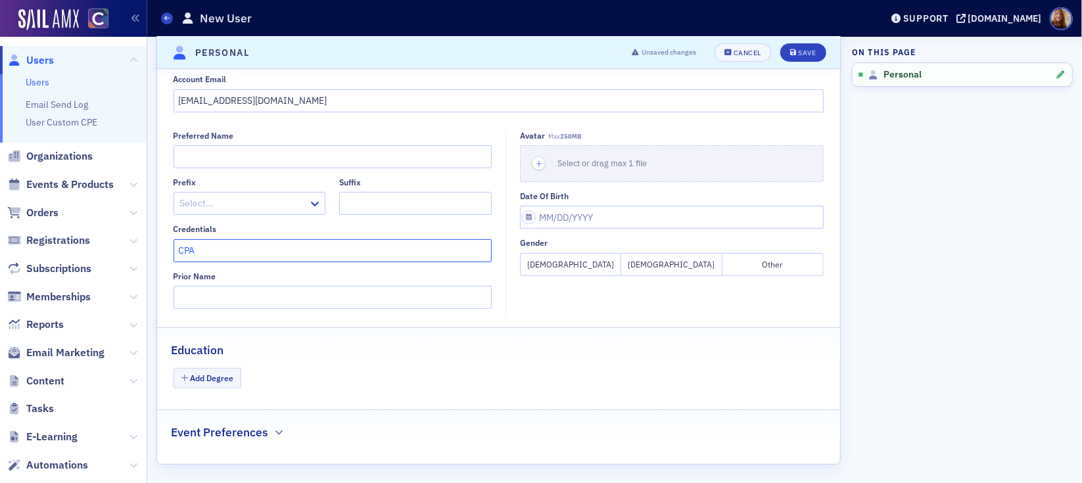
scroll to position [74, 0]
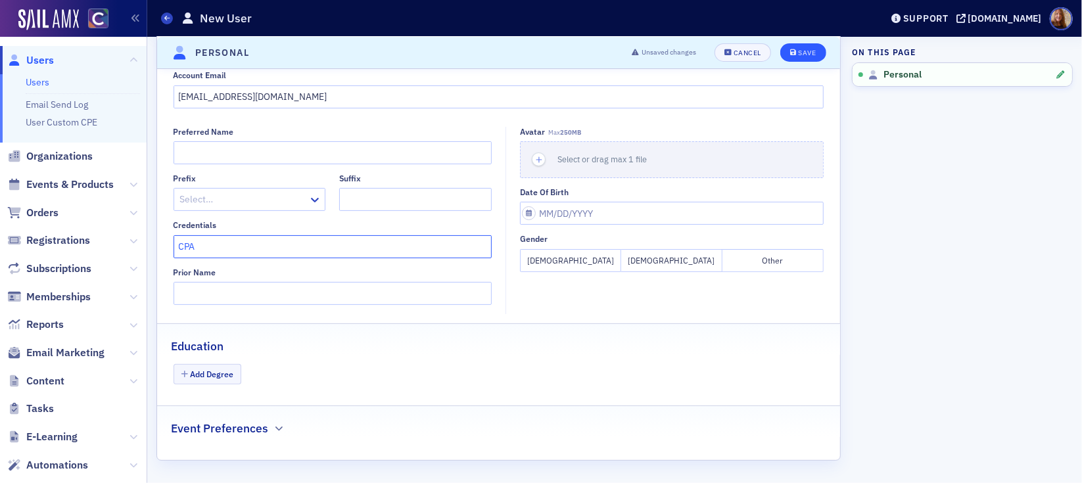
type input "CPA"
click at [798, 55] on div "Save" at bounding box center [807, 52] width 18 height 7
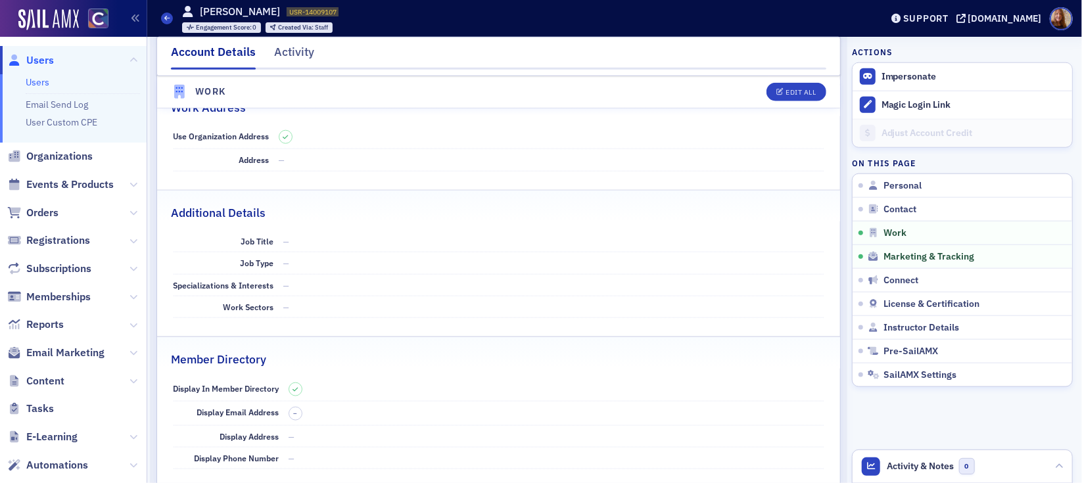
scroll to position [1227, 0]
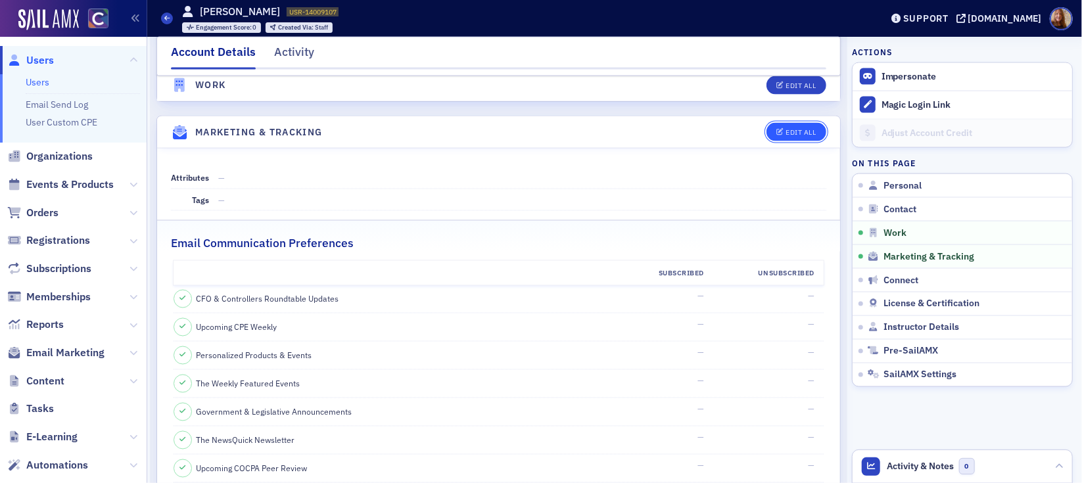
click at [792, 129] on div "Edit All" at bounding box center [800, 132] width 30 height 7
select select "US"
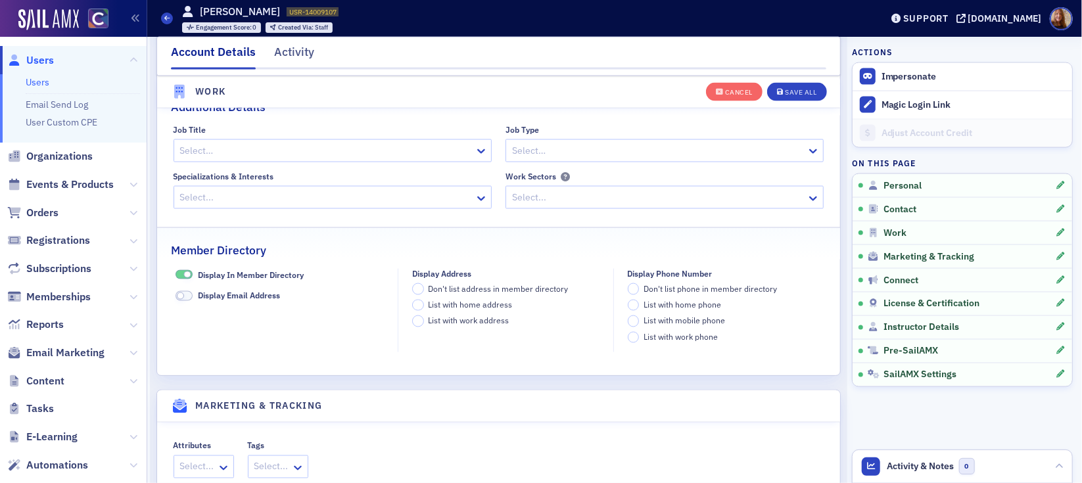
scroll to position [1539, 0]
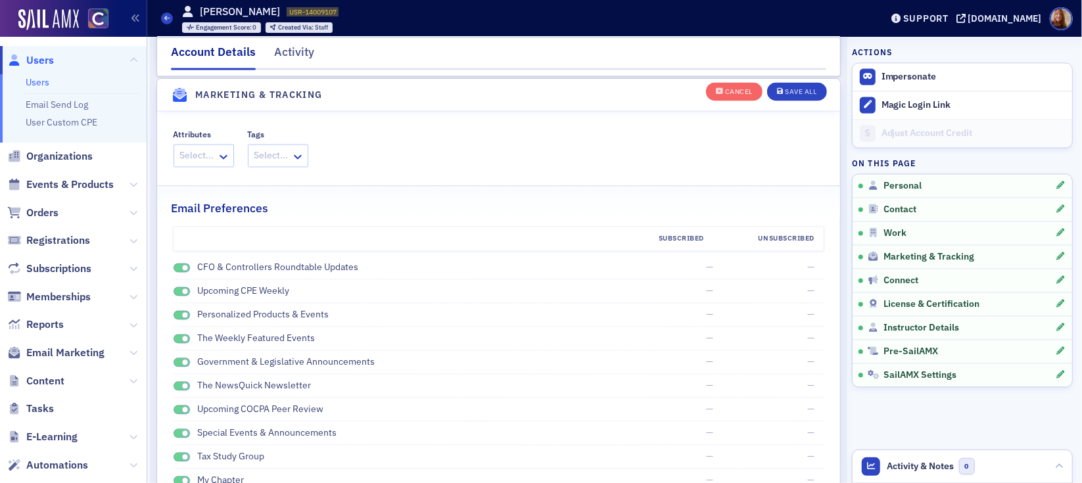
click at [194, 267] on label "CFO & Controllers Roundtable Updates" at bounding box center [274, 267] width 168 height 12
click at [191, 267] on label "CFO & Controllers Roundtable Updates" at bounding box center [274, 267] width 168 height 12
click at [187, 266] on span at bounding box center [184, 267] width 7 height 7
click at [177, 290] on span at bounding box center [181, 291] width 17 height 10
click at [178, 310] on span at bounding box center [181, 315] width 17 height 10
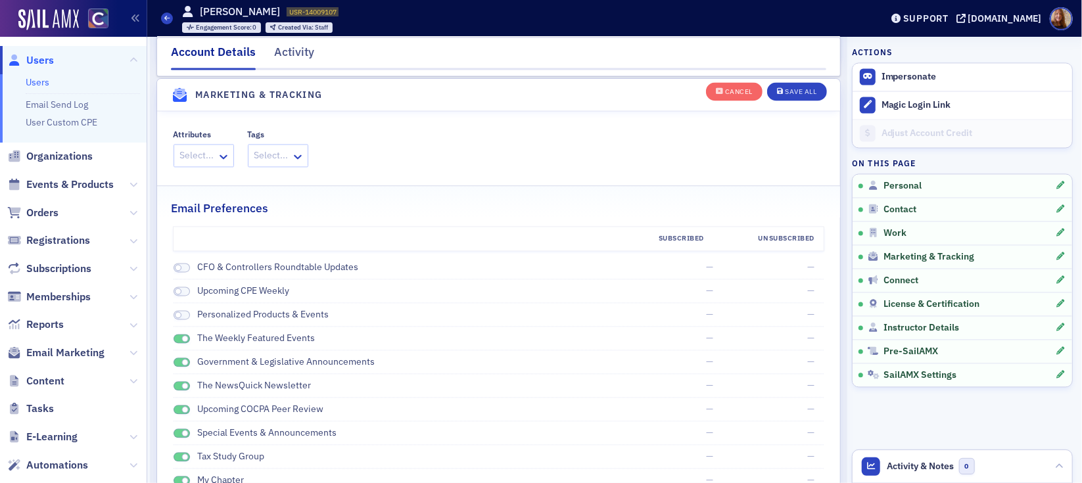
click at [177, 339] on span at bounding box center [181, 339] width 17 height 10
click at [179, 359] on span at bounding box center [181, 362] width 17 height 10
click at [179, 384] on span at bounding box center [181, 386] width 17 height 10
click at [175, 407] on span at bounding box center [181, 410] width 17 height 10
click at [177, 428] on span at bounding box center [181, 433] width 17 height 10
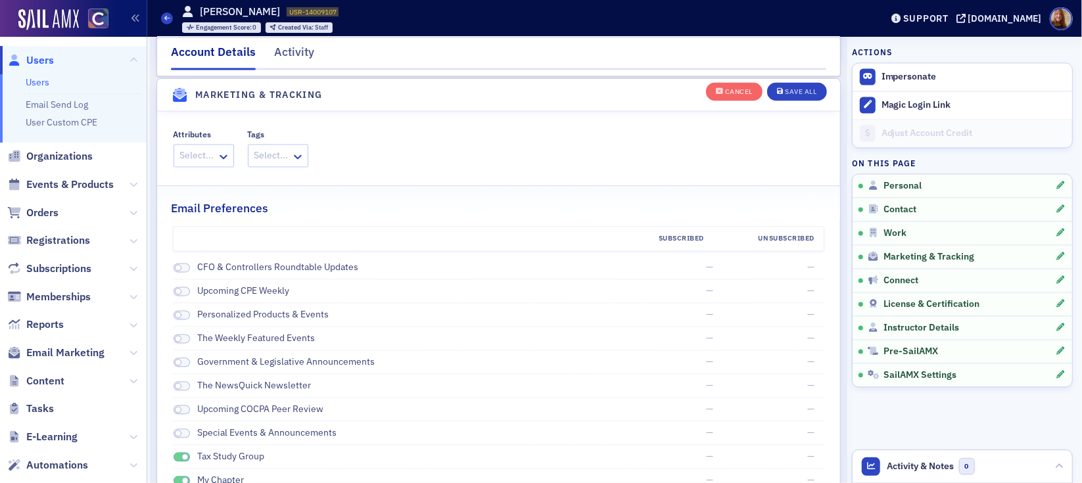
click at [186, 453] on span at bounding box center [184, 456] width 7 height 7
click at [185, 477] on span at bounding box center [184, 480] width 7 height 7
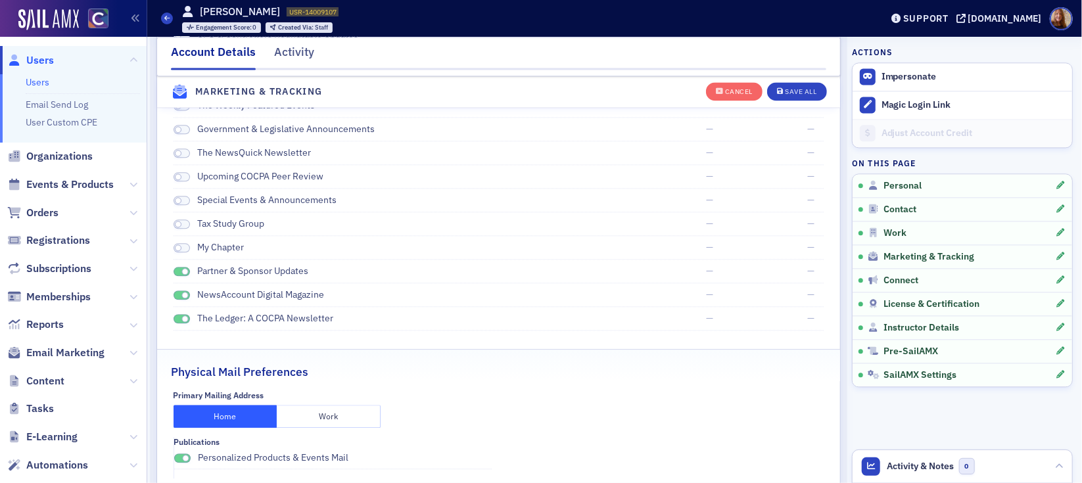
scroll to position [1773, 0]
click at [185, 267] on span at bounding box center [184, 269] width 7 height 7
click at [184, 290] on span at bounding box center [184, 293] width 7 height 7
click at [187, 314] on span at bounding box center [184, 316] width 7 height 7
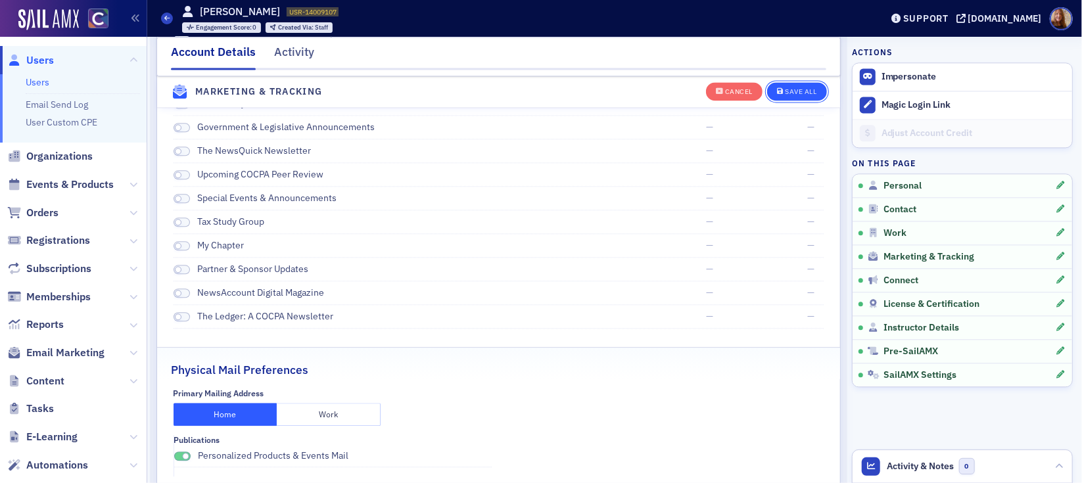
click at [808, 97] on button "Save All" at bounding box center [796, 91] width 59 height 18
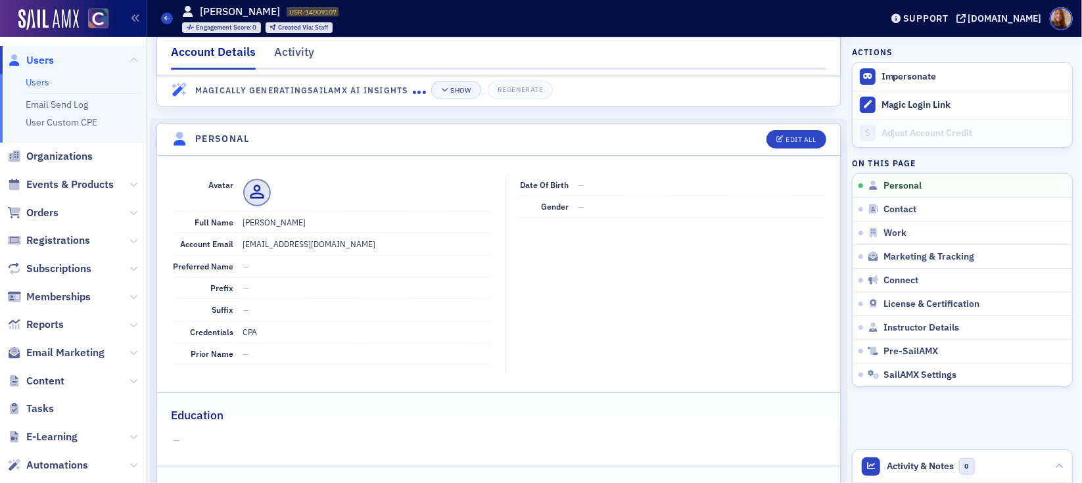
scroll to position [279, 0]
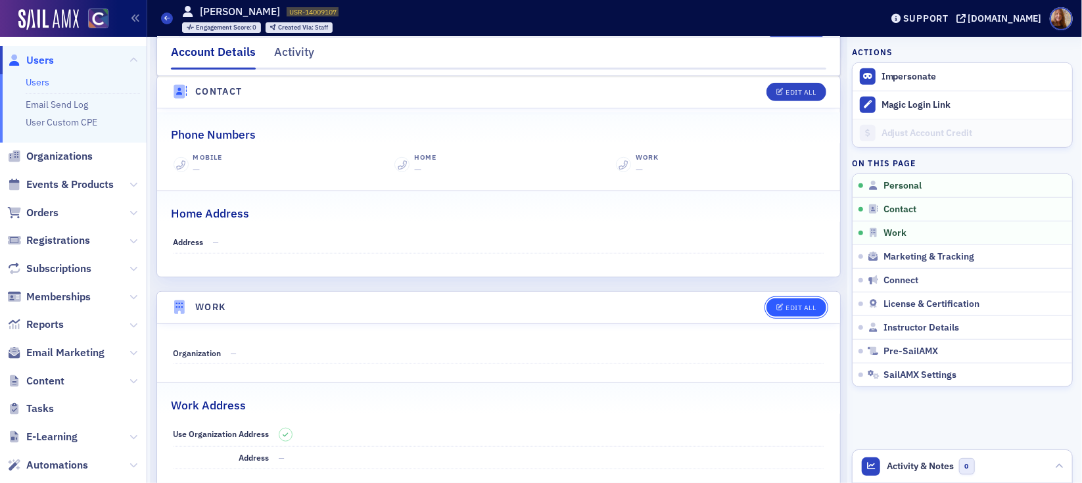
click at [794, 310] on button "Edit All" at bounding box center [795, 307] width 59 height 18
select select "US"
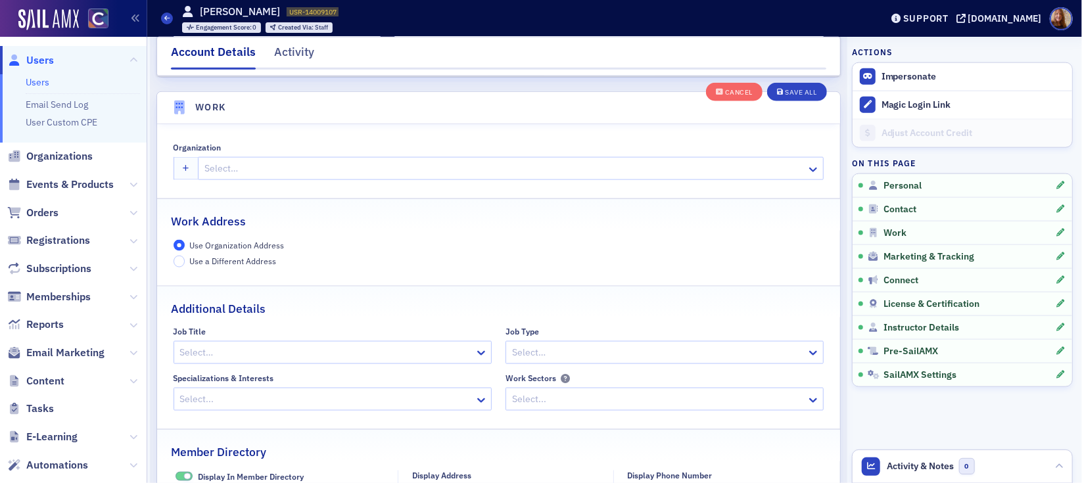
scroll to position [1039, 0]
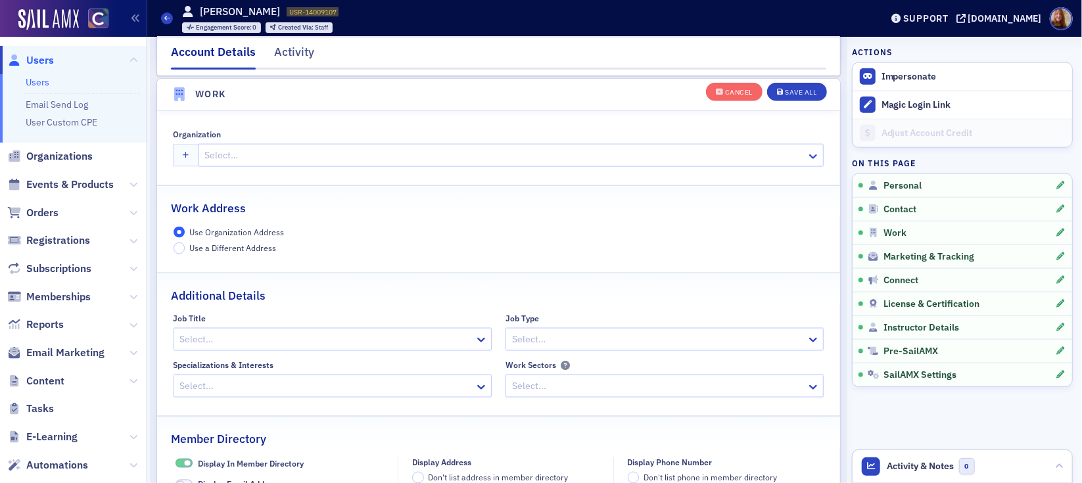
click at [234, 141] on div "Organization Select…" at bounding box center [498, 147] width 650 height 37
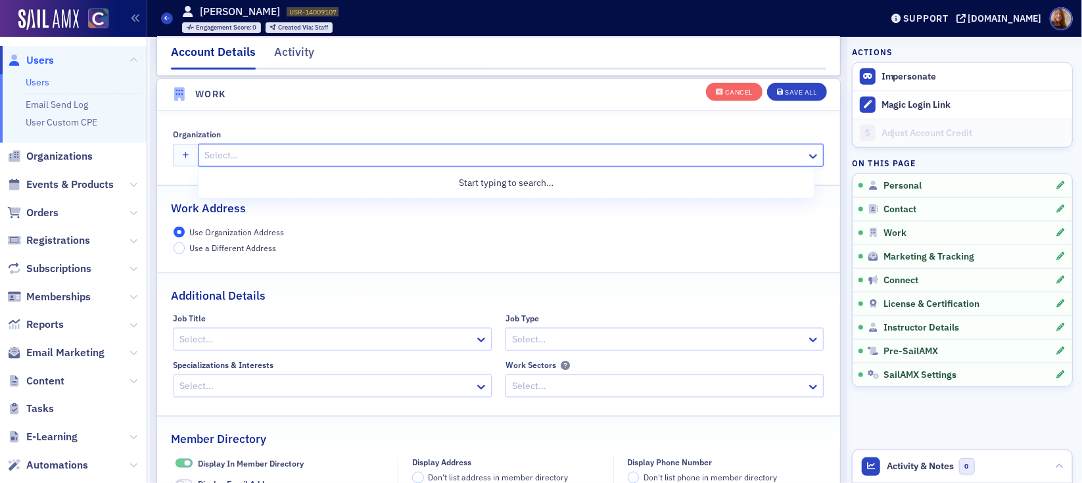
click at [263, 150] on div at bounding box center [504, 155] width 602 height 16
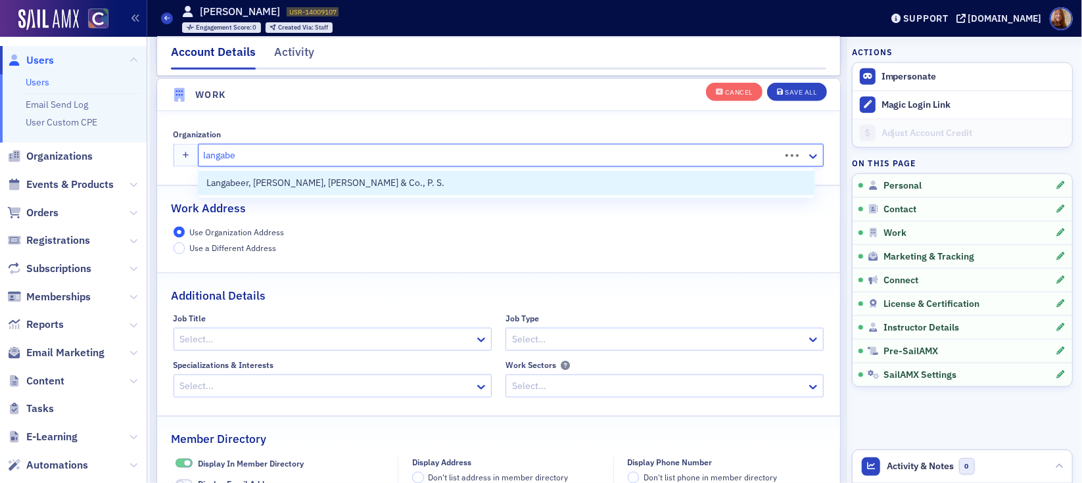
type input "langabee"
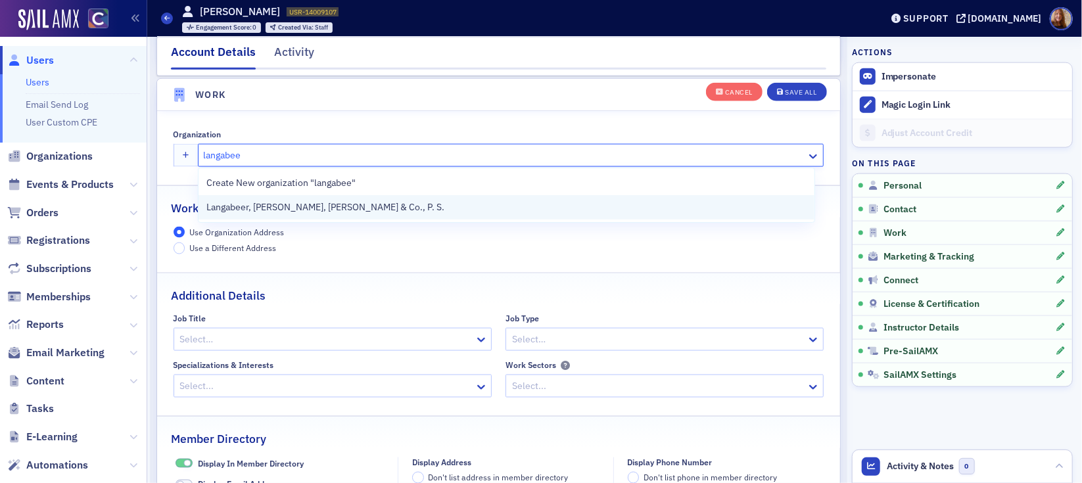
click at [260, 206] on span "Langabeer, [PERSON_NAME], [PERSON_NAME] & Co., P. S." at bounding box center [325, 207] width 238 height 14
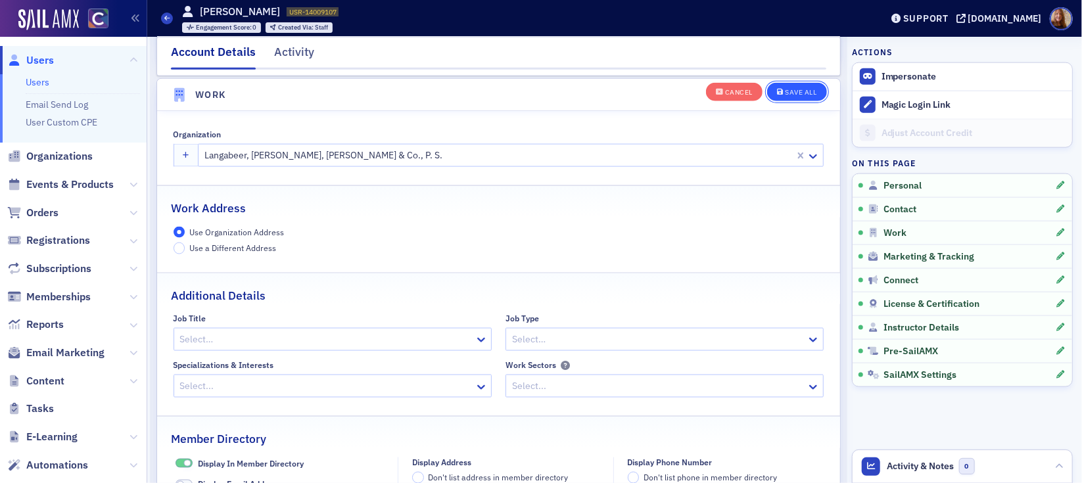
click at [781, 86] on button "Save All" at bounding box center [796, 91] width 59 height 18
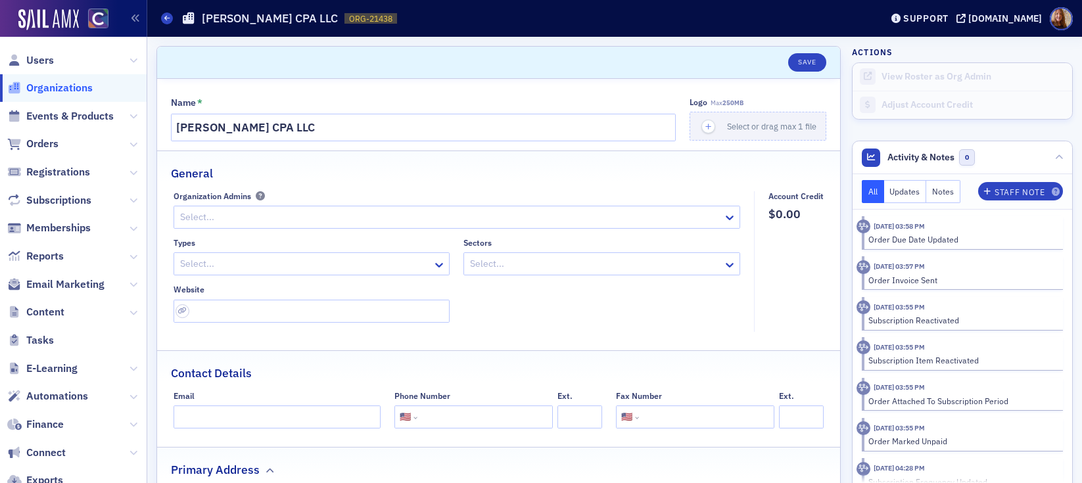
select select "US"
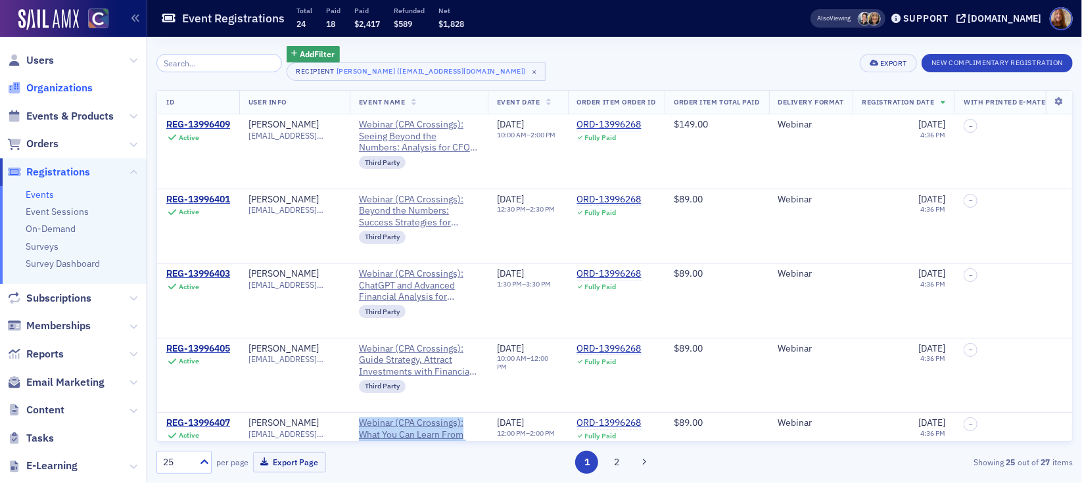
click at [45, 93] on span "Organizations" at bounding box center [59, 88] width 66 height 14
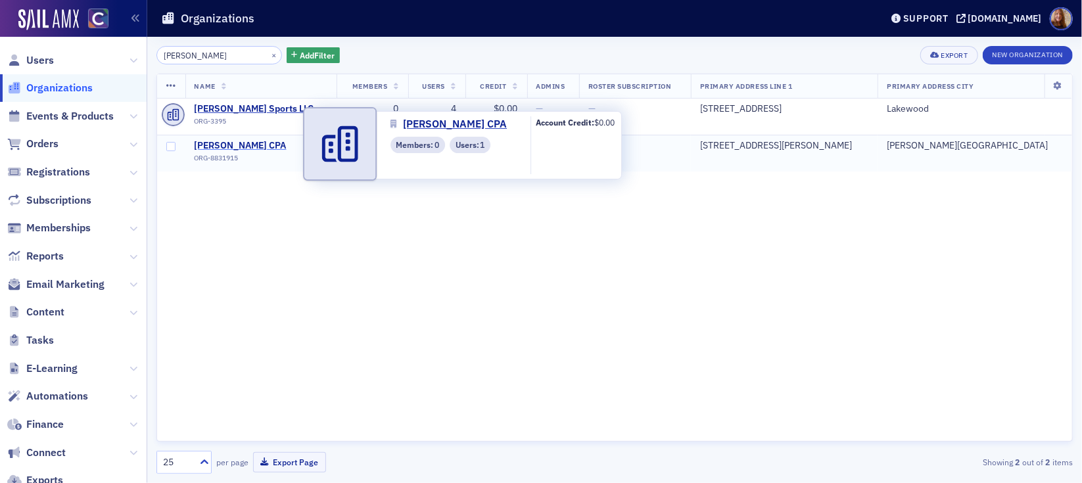
type input "christy"
click at [251, 148] on span "David S Christy CPA" at bounding box center [254, 146] width 120 height 12
select select "US"
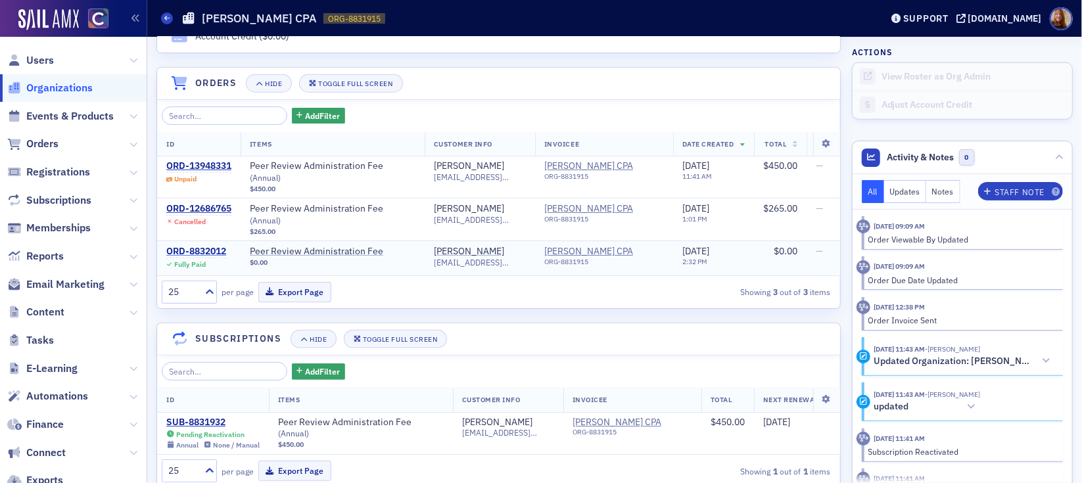
scroll to position [980, 0]
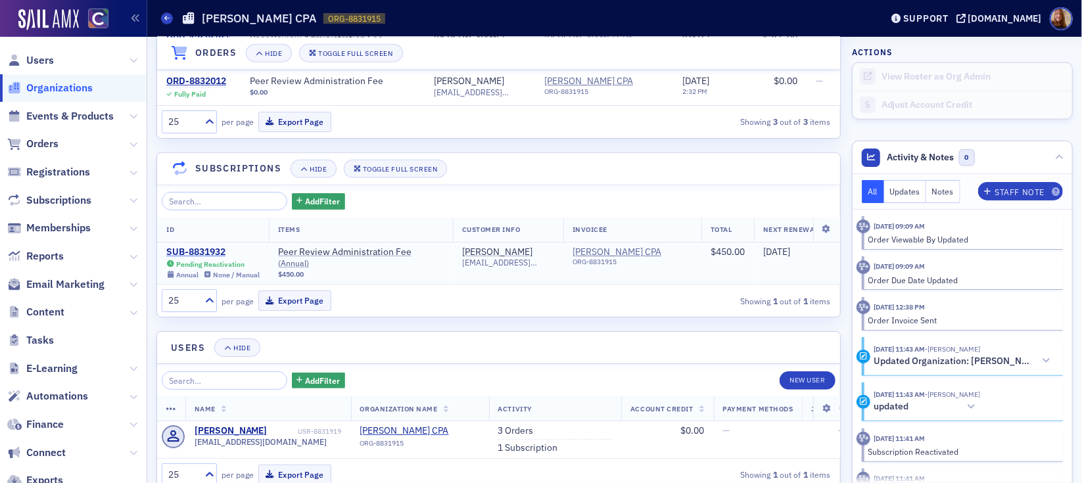
click at [193, 246] on div "SUB-8831932" at bounding box center [212, 252] width 93 height 12
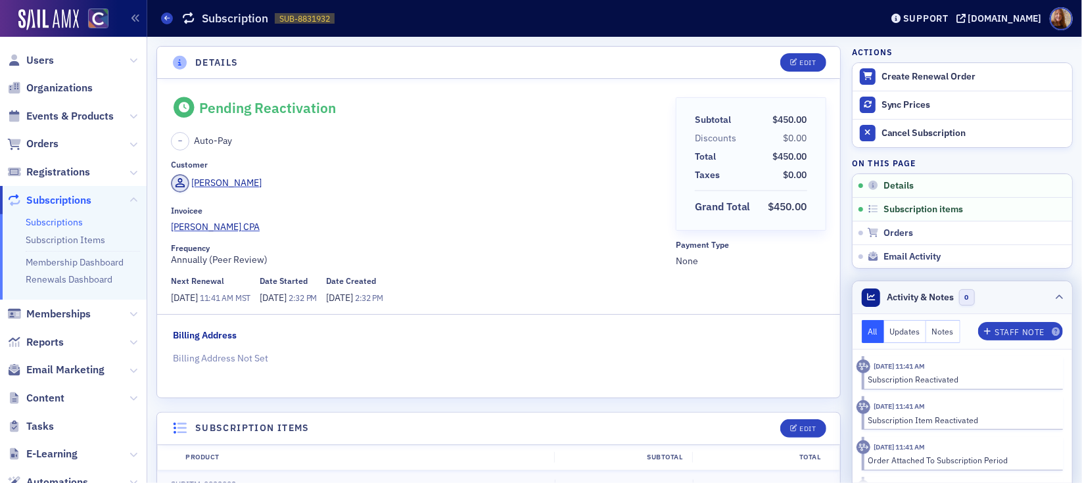
click at [1001, 298] on header "Activity & Notes 0" at bounding box center [961, 297] width 219 height 33
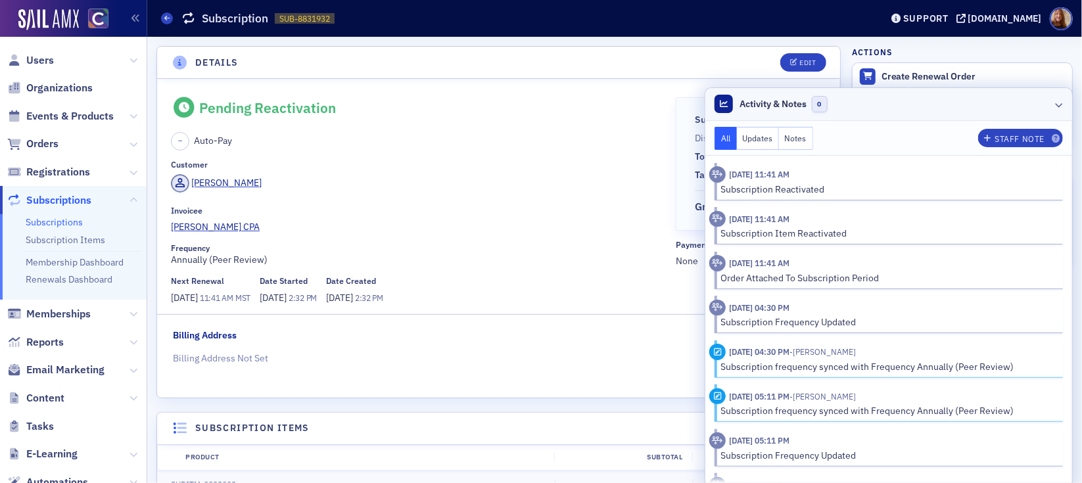
click at [889, 104] on header "Activity & Notes 0" at bounding box center [888, 104] width 367 height 33
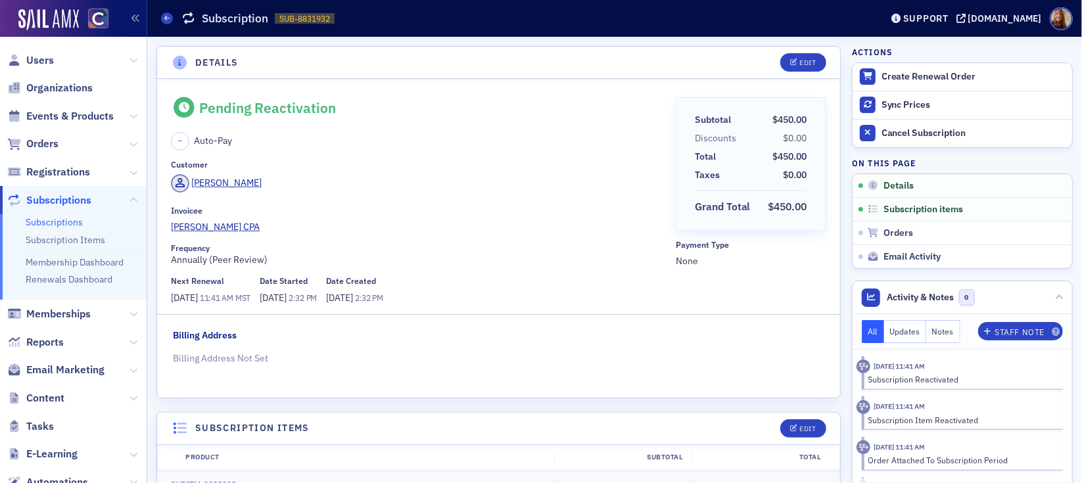
click at [444, 171] on div "Customer David Christy" at bounding box center [418, 178] width 495 height 37
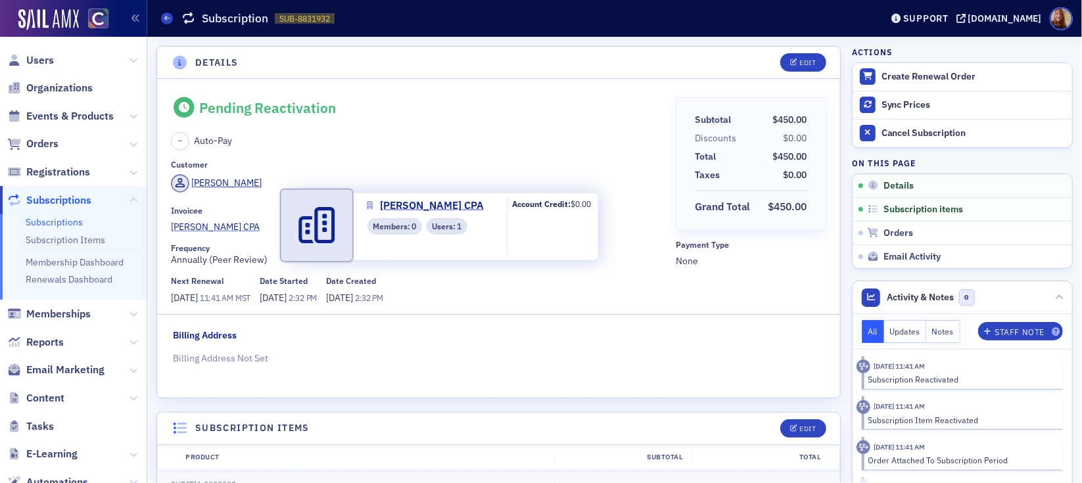
copy span "David S Christy CPA"
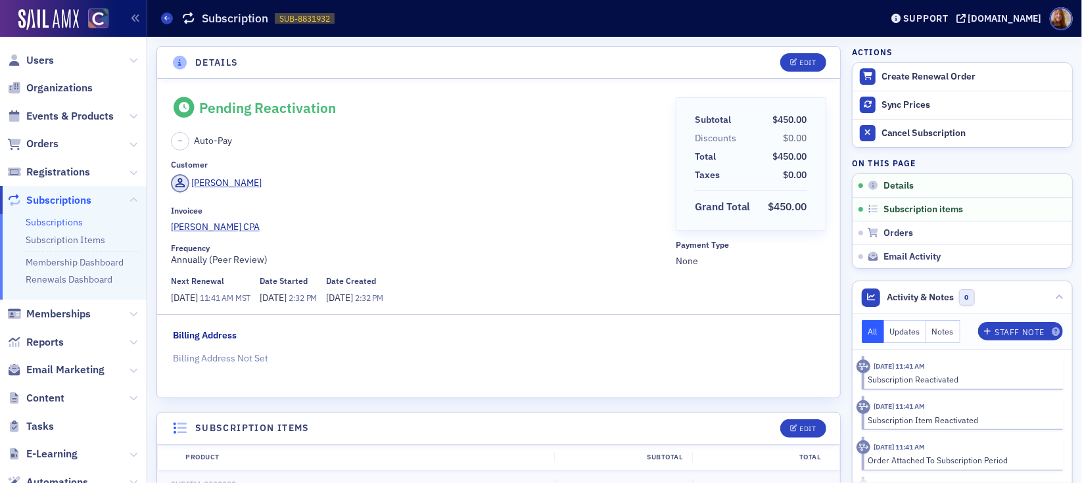
click at [498, 183] on div "David Christy" at bounding box center [418, 185] width 495 height 22
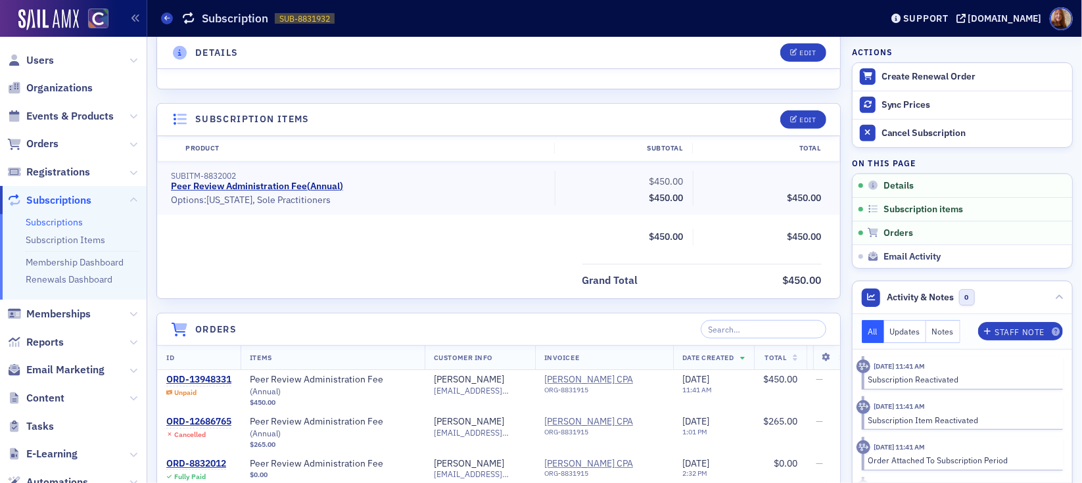
scroll to position [312, 0]
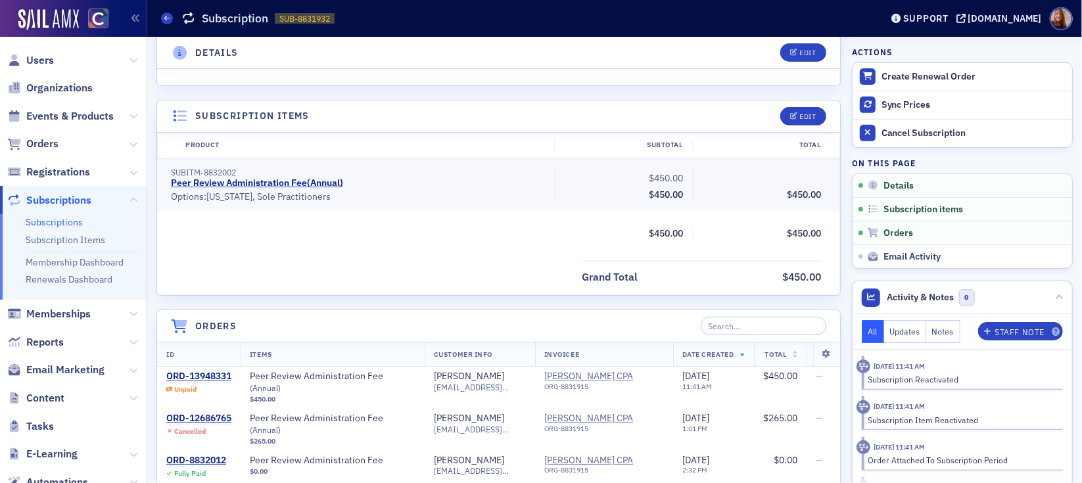
click at [490, 49] on header "Details Edit" at bounding box center [498, 53] width 683 height 32
click at [41, 82] on span "Organizations" at bounding box center [59, 88] width 66 height 14
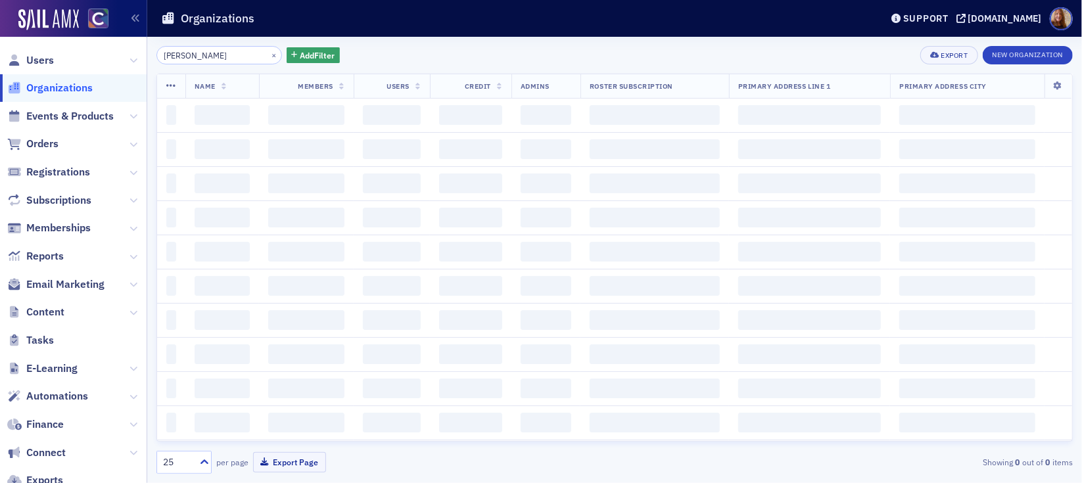
click at [195, 58] on input "christy" at bounding box center [218, 55] width 125 height 18
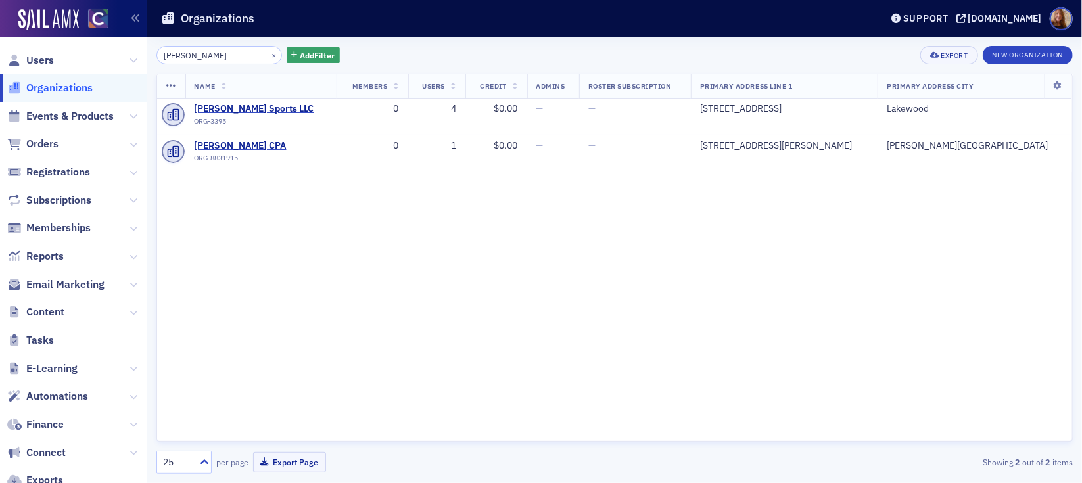
click at [195, 58] on input "christy" at bounding box center [218, 55] width 125 height 18
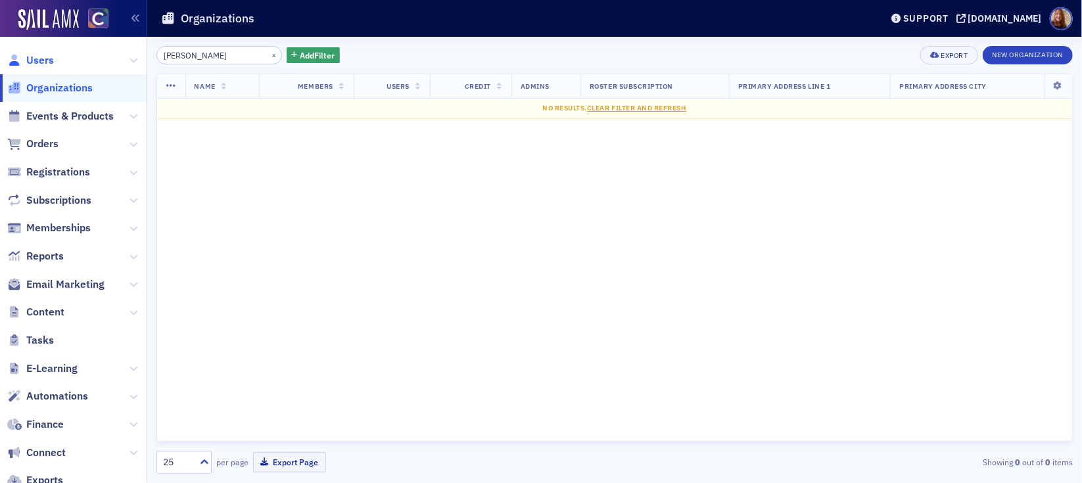
type input "mccone"
click at [32, 59] on span "Users" at bounding box center [40, 60] width 28 height 14
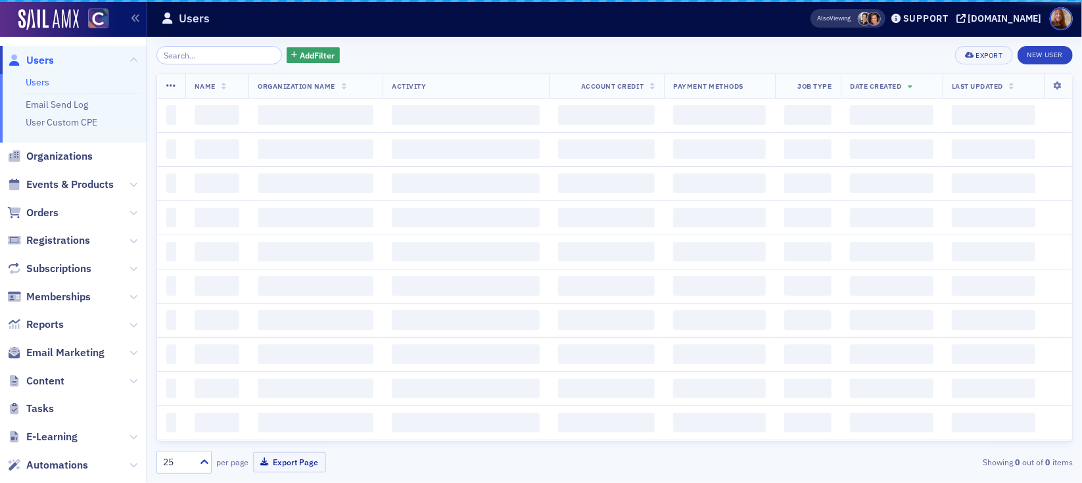
click at [185, 50] on input "search" at bounding box center [218, 55] width 125 height 18
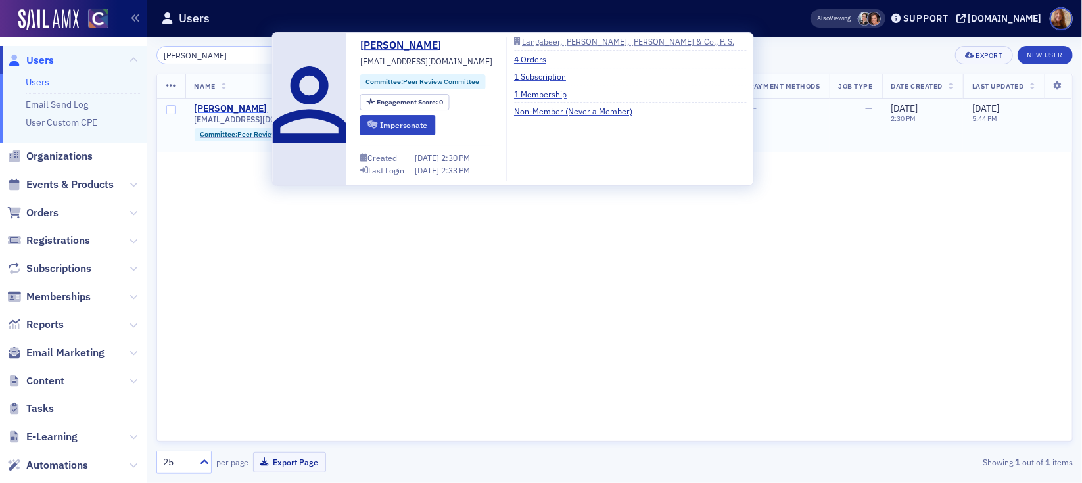
type input "mccone"
click at [245, 109] on div "[PERSON_NAME]" at bounding box center [230, 109] width 73 height 12
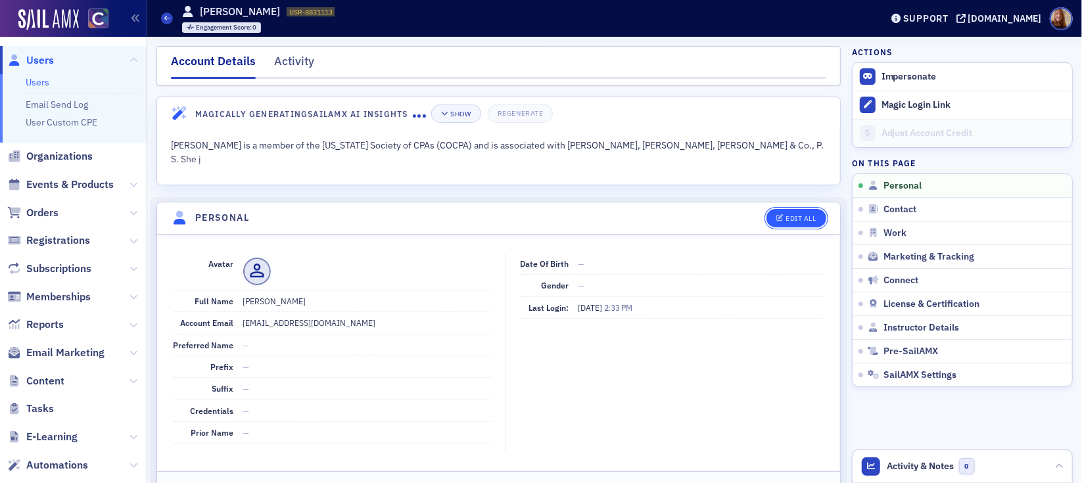
click at [792, 218] on div "Edit All" at bounding box center [800, 218] width 30 height 7
select select "US"
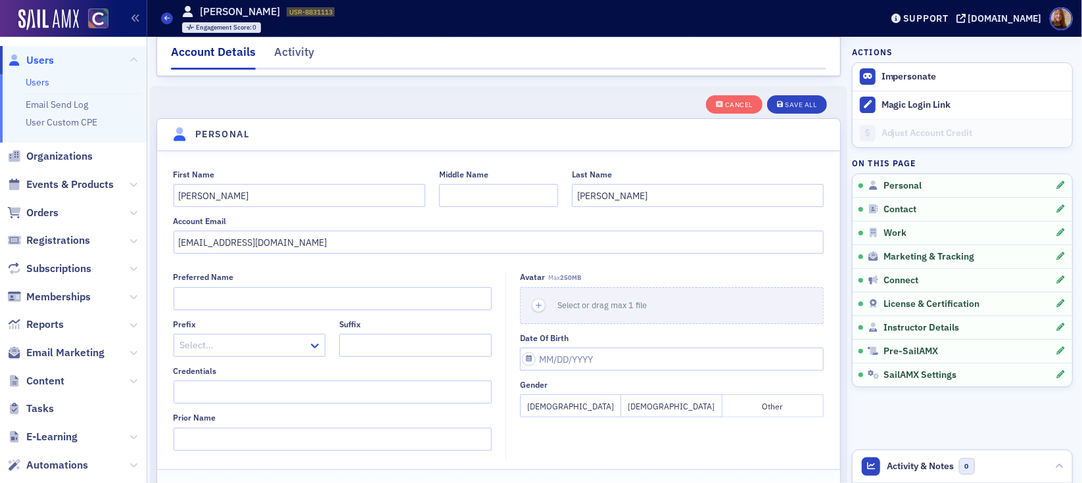
scroll to position [152, 0]
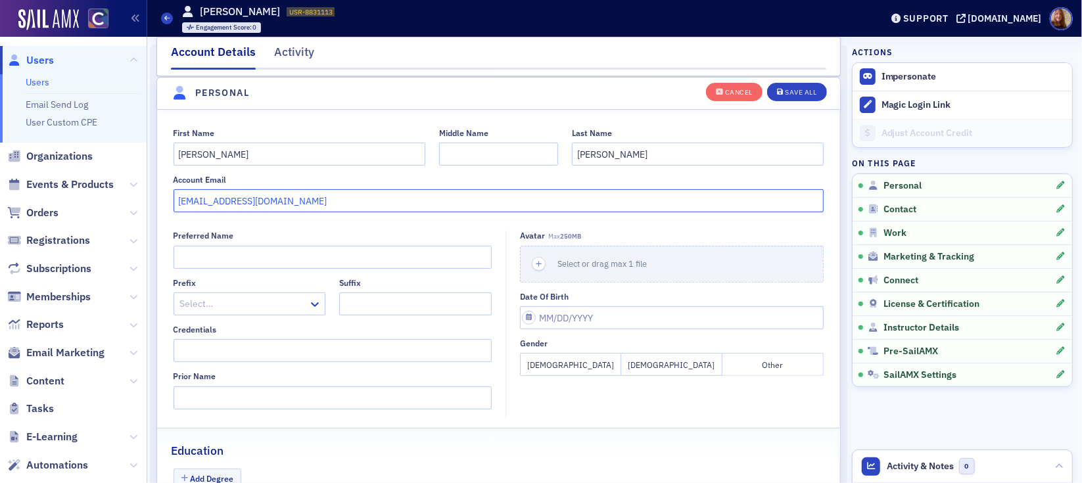
click at [359, 202] on input "[EMAIL_ADDRESS][DOMAIN_NAME]" at bounding box center [498, 200] width 650 height 23
paste input "[PERSON_NAME][EMAIL_ADDRESS][DOMAIN_NAME]"
drag, startPoint x: 430, startPoint y: 197, endPoint x: 168, endPoint y: 200, distance: 262.2
click at [168, 200] on div "First Name Katherine Middle Name Last Name McCone Account Email kathymccone@lmb…" at bounding box center [498, 170] width 683 height 85
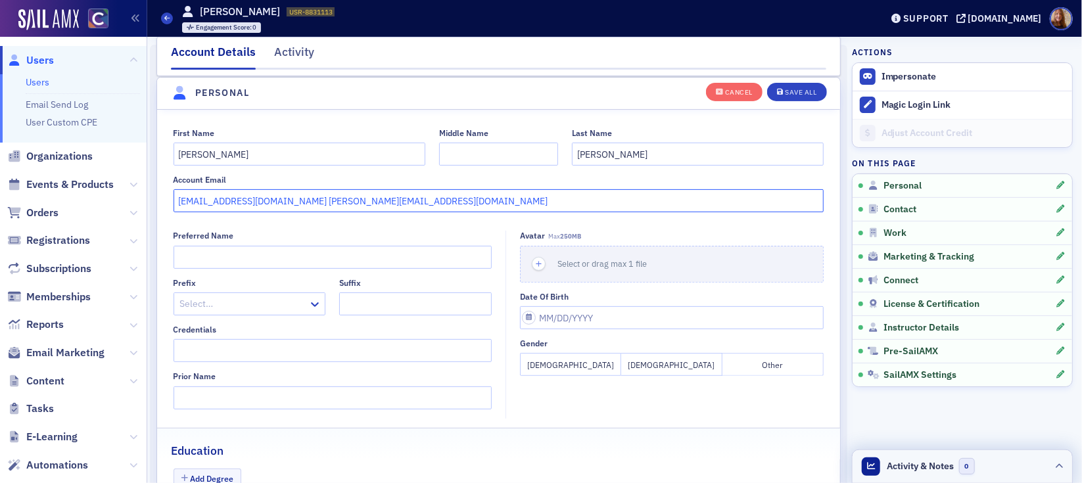
type input "kathymccone@lmbcpas.com kathy@mcconecpas.com"
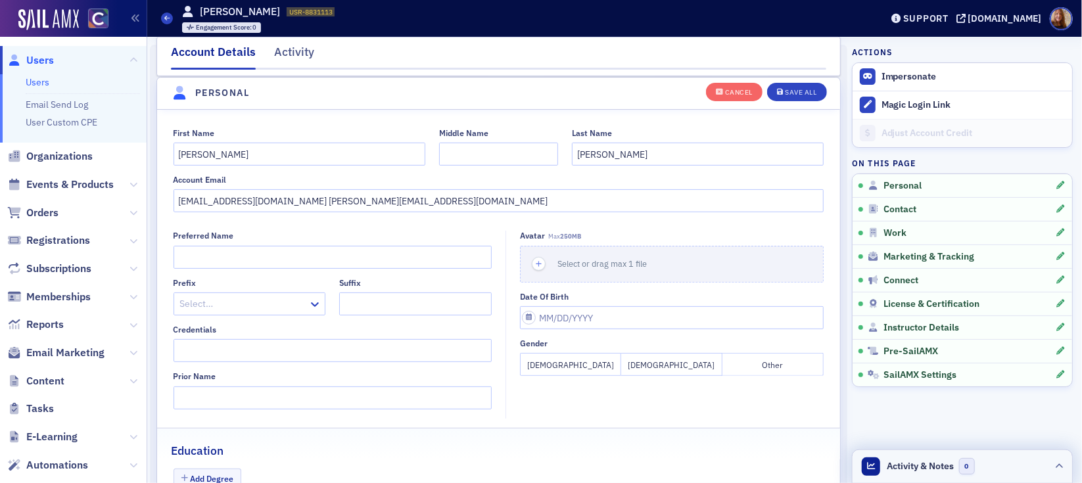
click at [907, 465] on span "Activity & Notes" at bounding box center [920, 466] width 67 height 14
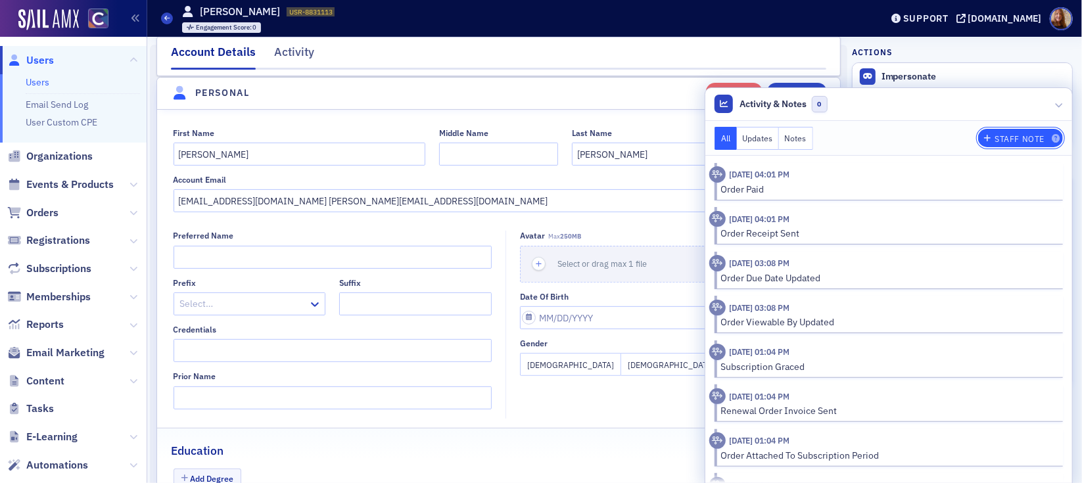
click at [1028, 135] on div "Staff Note" at bounding box center [1019, 138] width 50 height 7
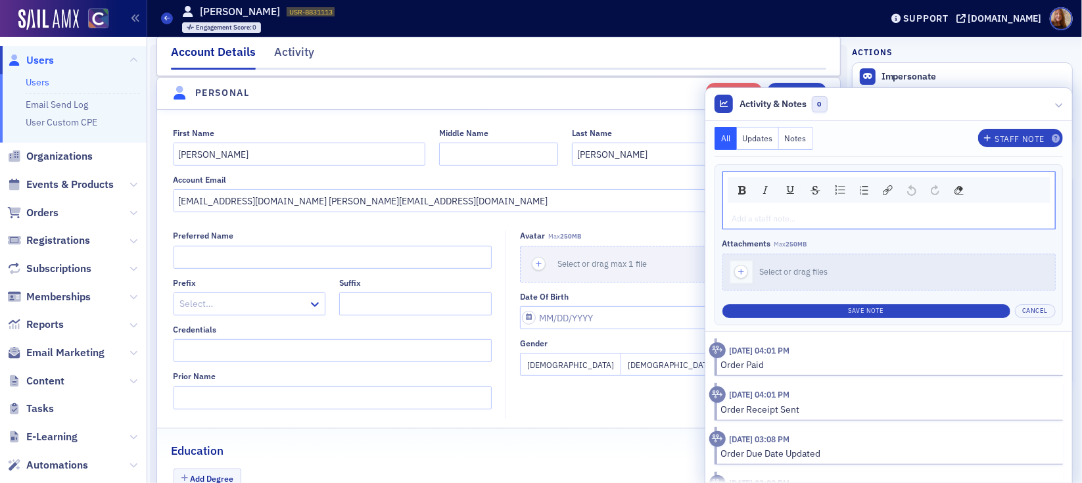
click at [779, 216] on div "rdw-editor" at bounding box center [889, 218] width 313 height 12
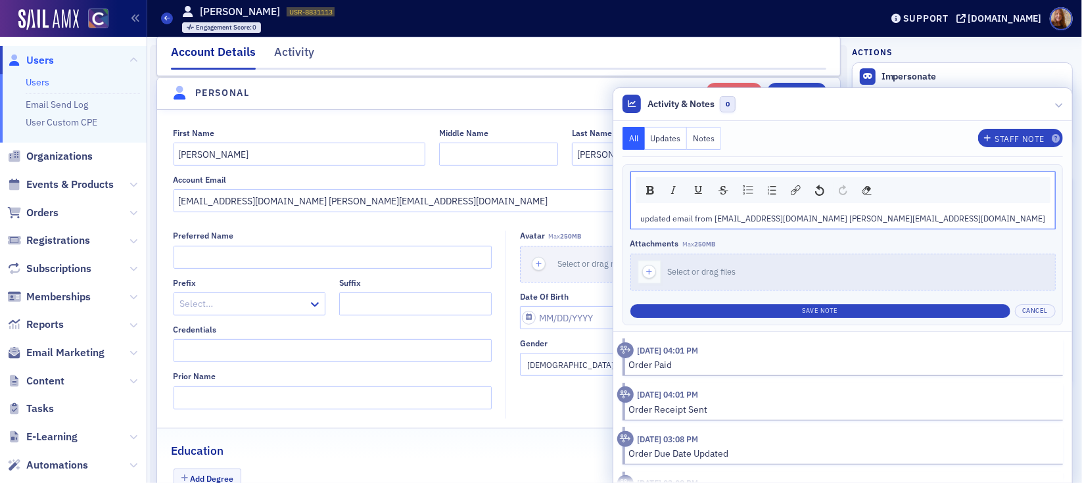
click at [899, 221] on span "updated email from kathymccone@lmbcpas.com kathy@mcconecpas.com" at bounding box center [843, 218] width 405 height 11
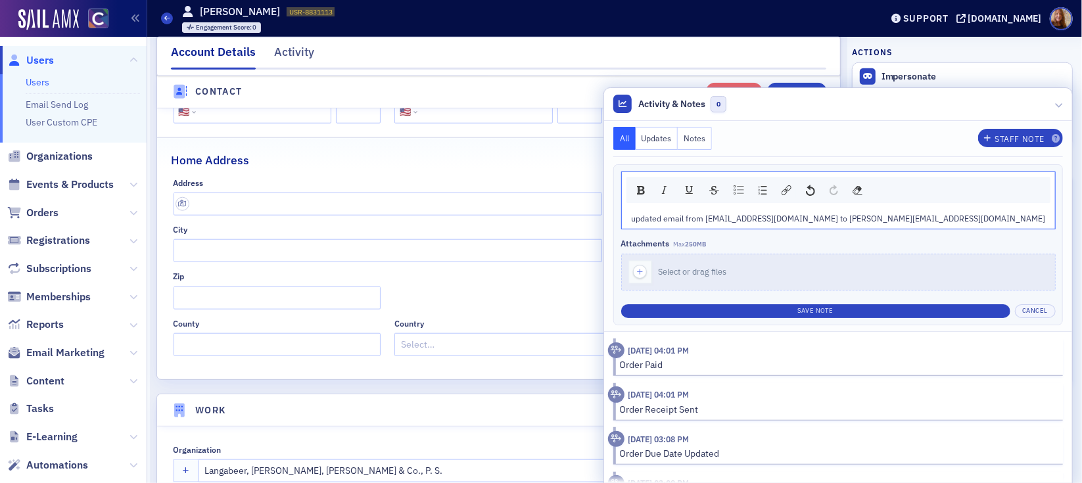
scroll to position [986, 0]
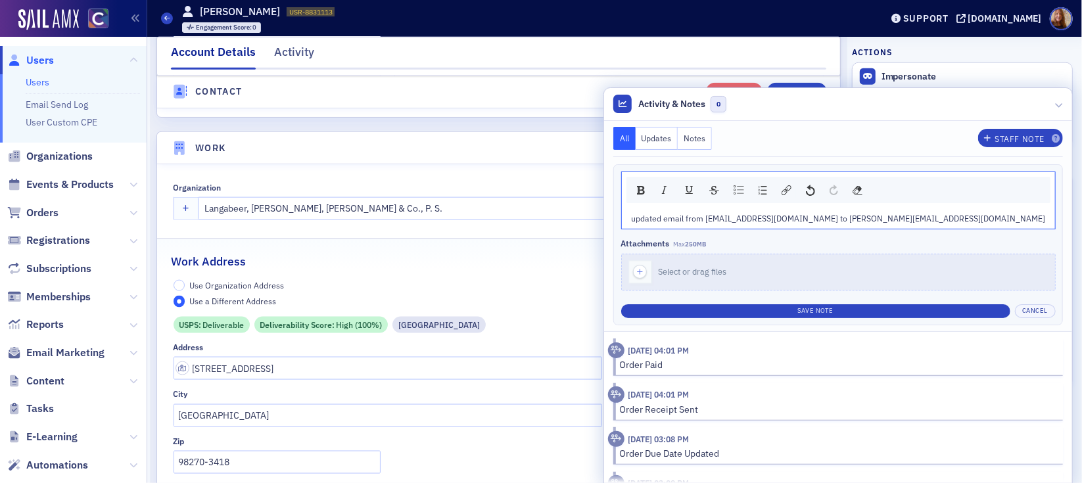
click at [1024, 220] on div "updated email from kathymccone@lmbcpas.com to kathy@mcconecpas.com" at bounding box center [838, 218] width 414 height 12
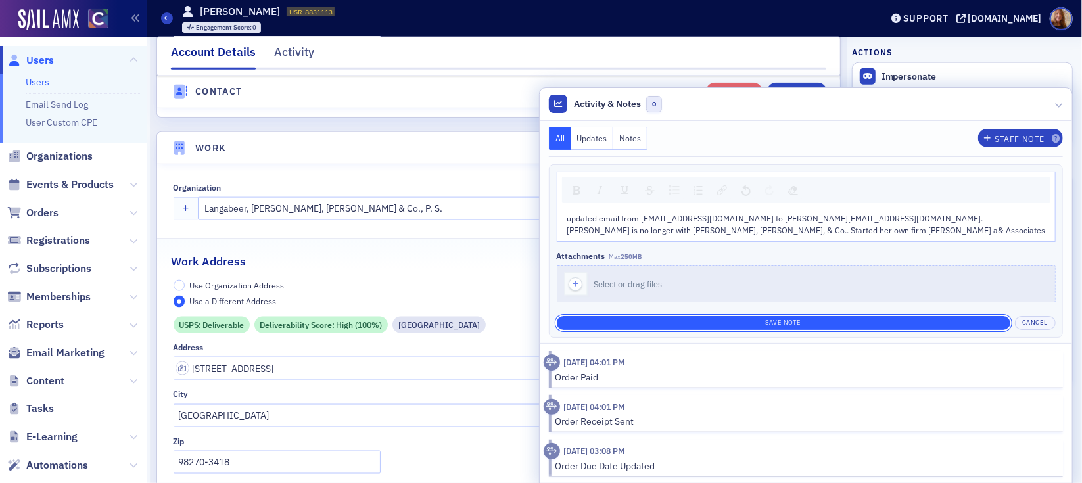
click at [848, 322] on button "Save Note" at bounding box center [783, 323] width 453 height 14
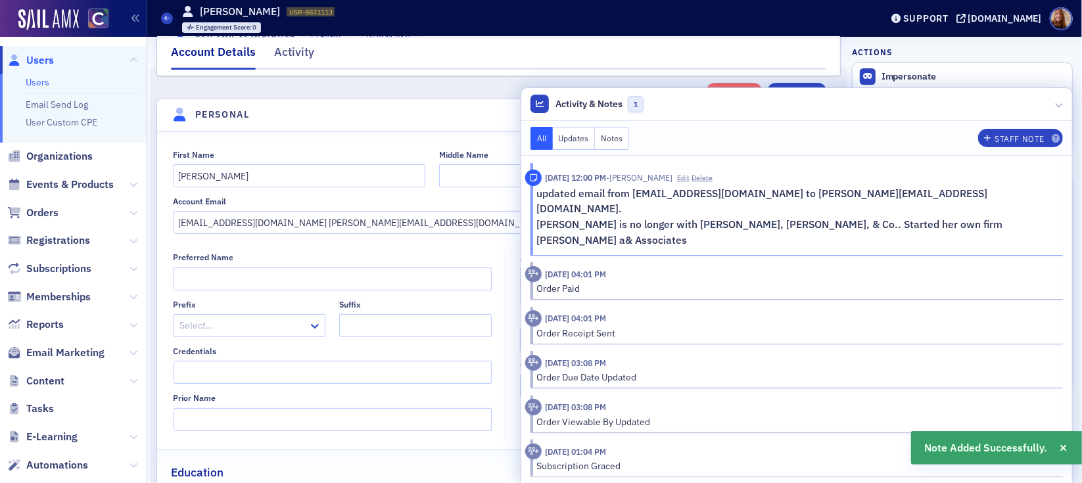
scroll to position [0, 0]
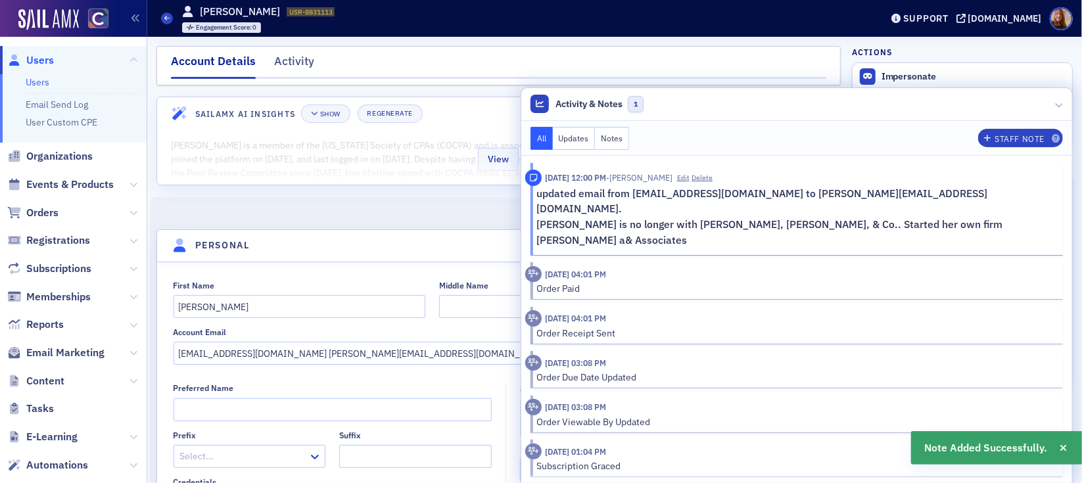
drag, startPoint x: 730, startPoint y: 110, endPoint x: 645, endPoint y: 133, distance: 87.8
click at [730, 110] on header "Activity & Notes 1" at bounding box center [796, 104] width 551 height 33
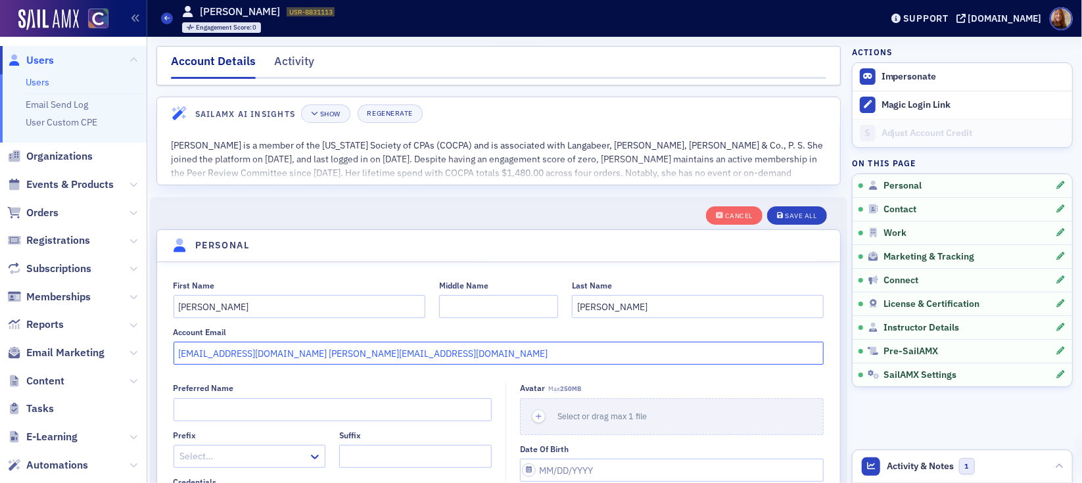
click at [299, 352] on input "kathymccone@lmbcpas.com kathy@mcconecpas.com" at bounding box center [498, 353] width 650 height 23
drag, startPoint x: 296, startPoint y: 355, endPoint x: 168, endPoint y: 354, distance: 128.1
click at [168, 354] on div "First Name Katherine Middle Name Last Name McCone Account Email kathymccone@lmb…" at bounding box center [498, 323] width 683 height 85
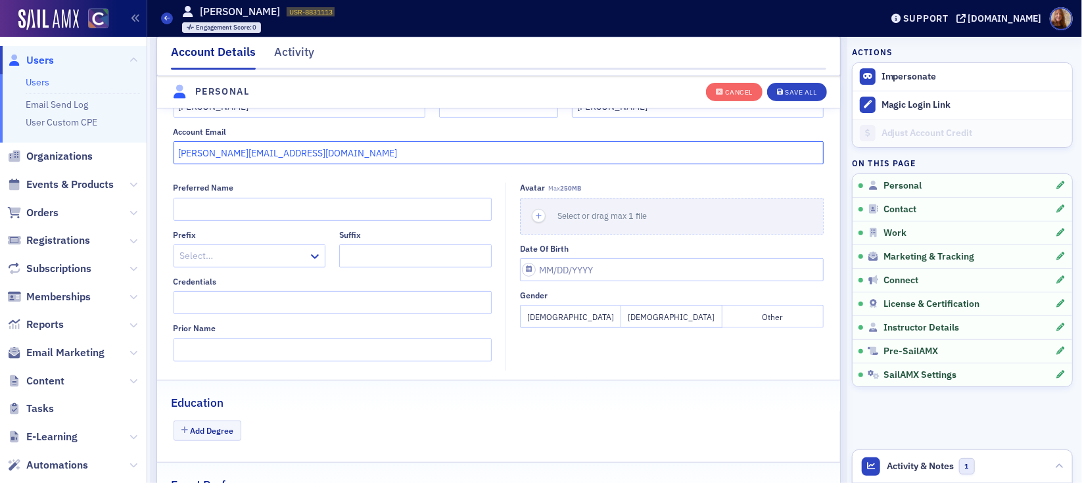
scroll to position [200, 0]
type input "[PERSON_NAME][EMAIL_ADDRESS][DOMAIN_NAME]"
click at [221, 348] on input "Prior Name" at bounding box center [332, 350] width 318 height 23
click at [220, 210] on input "Preferred Name" at bounding box center [332, 209] width 318 height 23
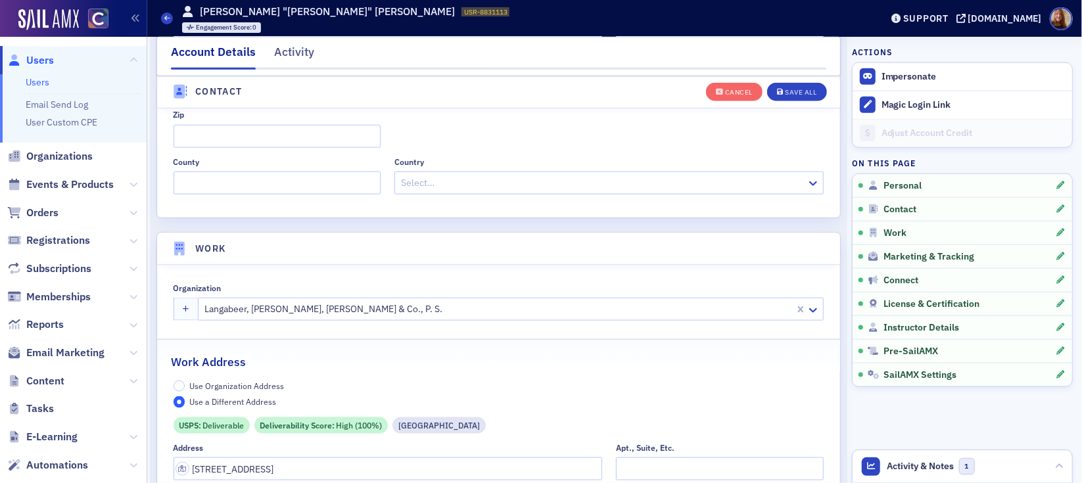
scroll to position [917, 0]
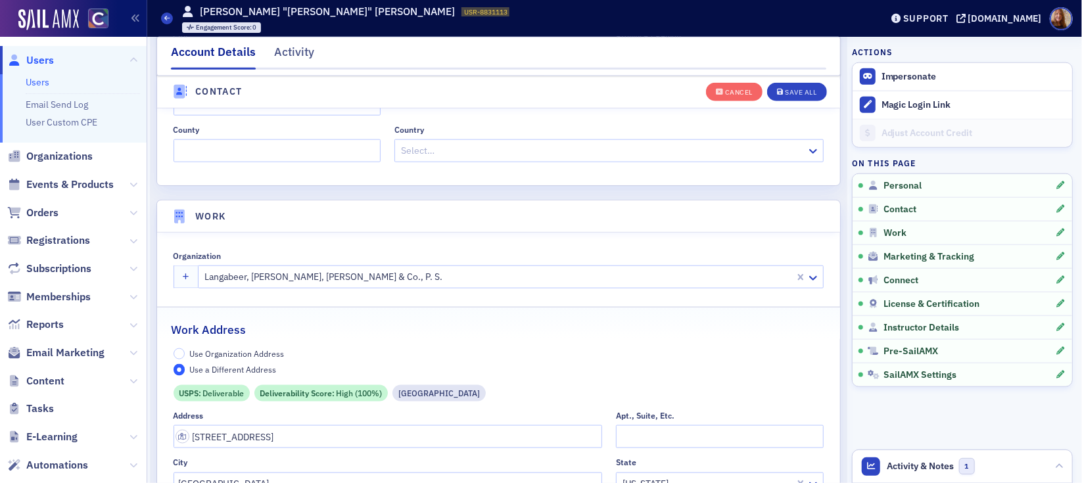
type input "Kathy"
click at [235, 436] on input "4027 80th St Ne" at bounding box center [387, 436] width 429 height 23
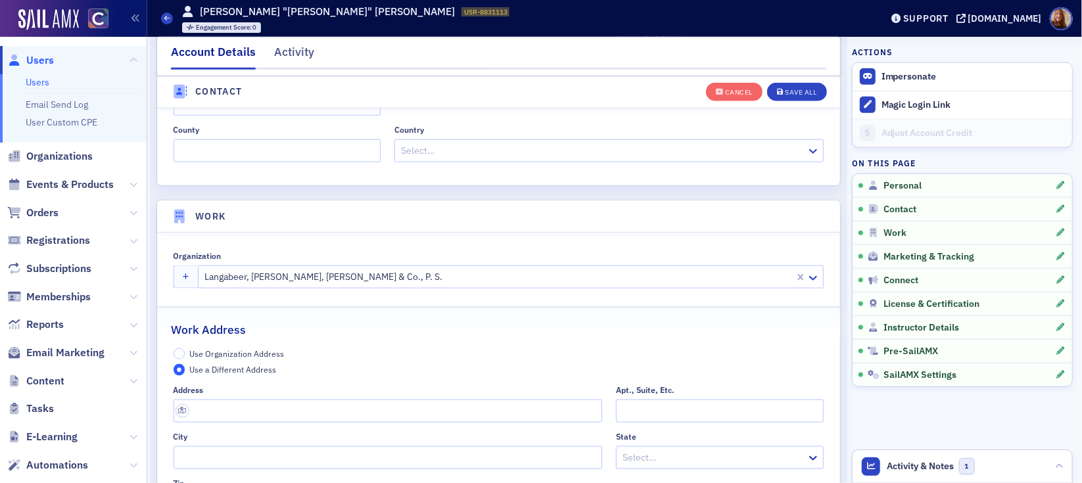
scroll to position [1160, 0]
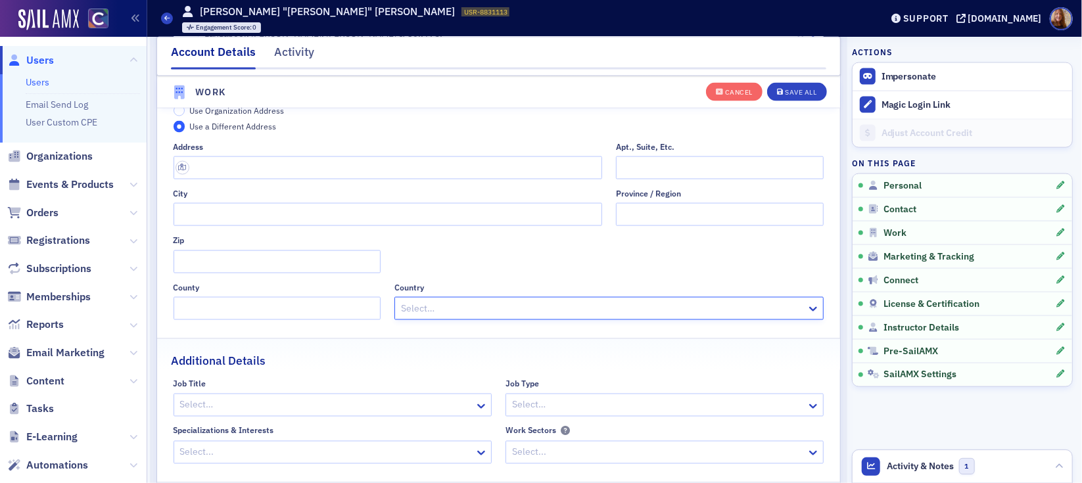
click at [271, 112] on span "Use Organization Address" at bounding box center [236, 110] width 95 height 11
click at [185, 112] on input "Use Organization Address" at bounding box center [179, 111] width 12 height 12
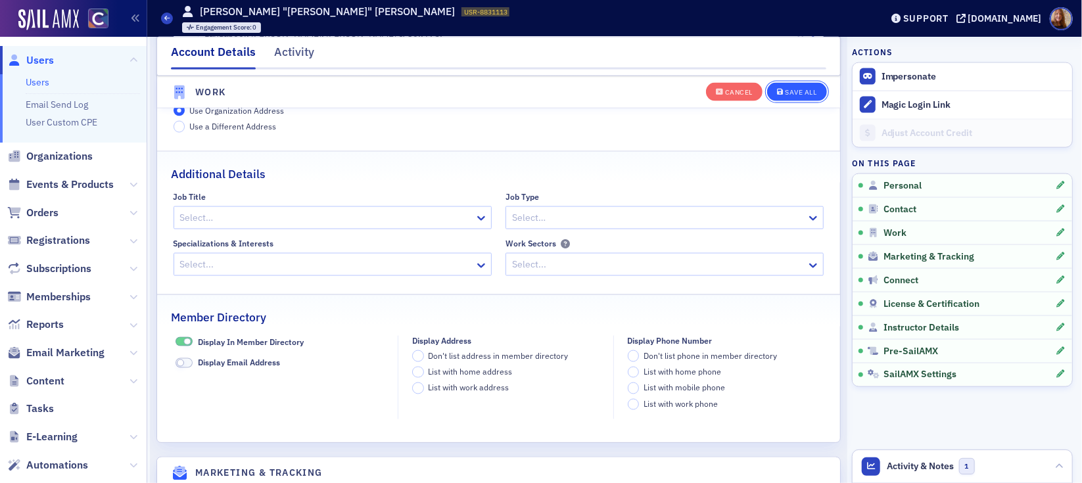
click at [804, 91] on div "Save All" at bounding box center [801, 92] width 32 height 7
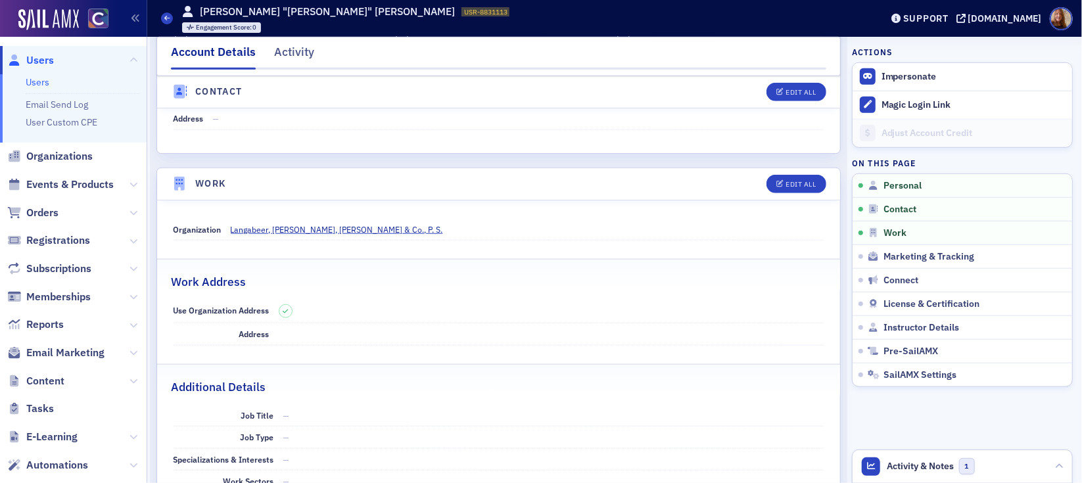
scroll to position [673, 0]
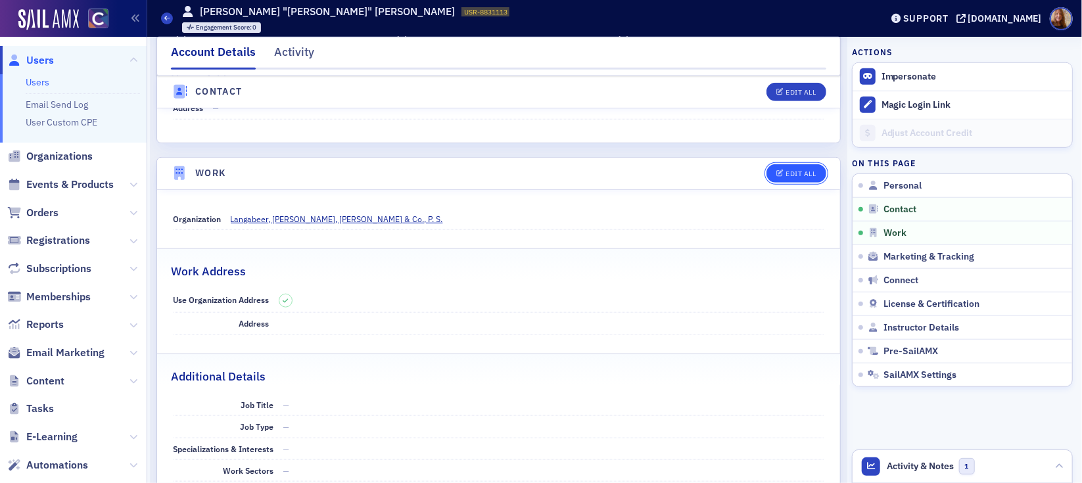
click at [807, 171] on button "Edit All" at bounding box center [795, 173] width 59 height 18
select select "US"
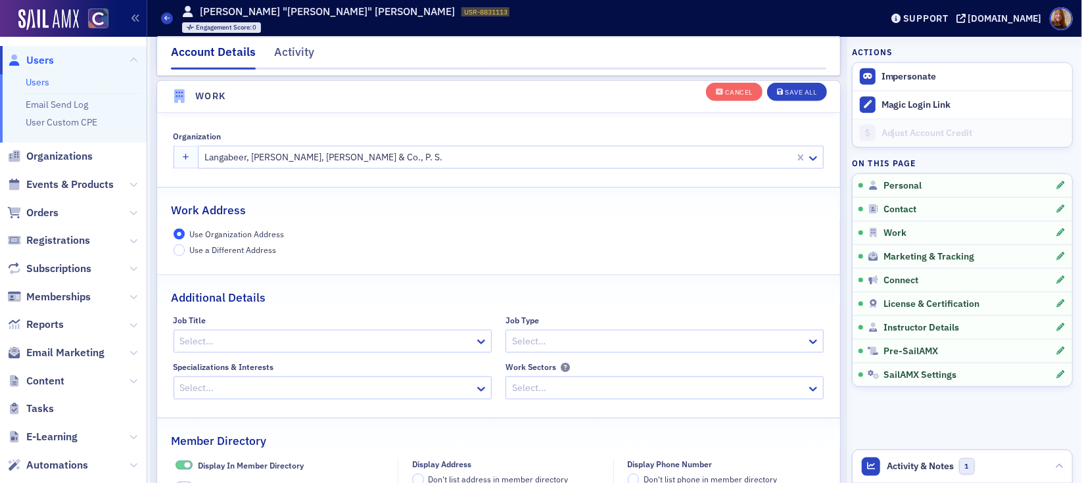
scroll to position [1039, 0]
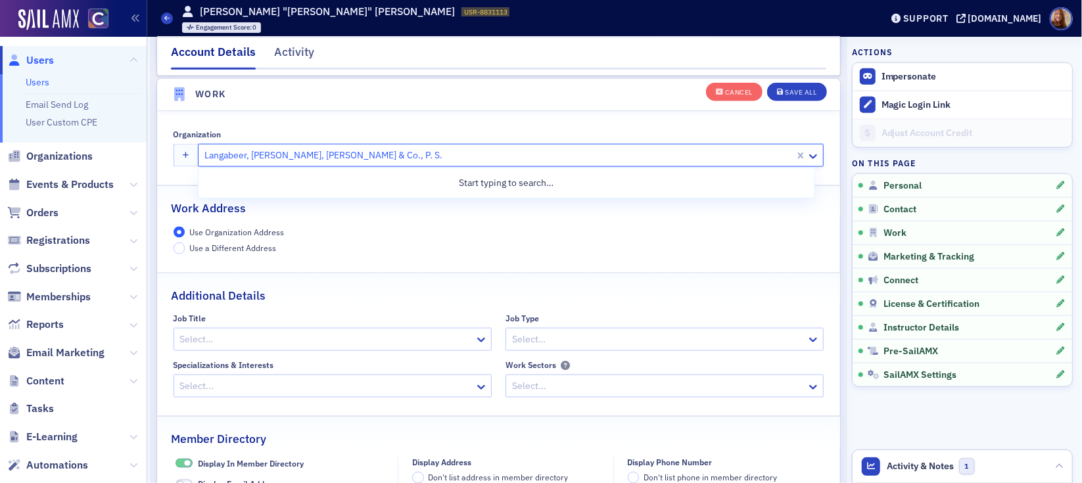
click at [271, 150] on div at bounding box center [498, 155] width 590 height 16
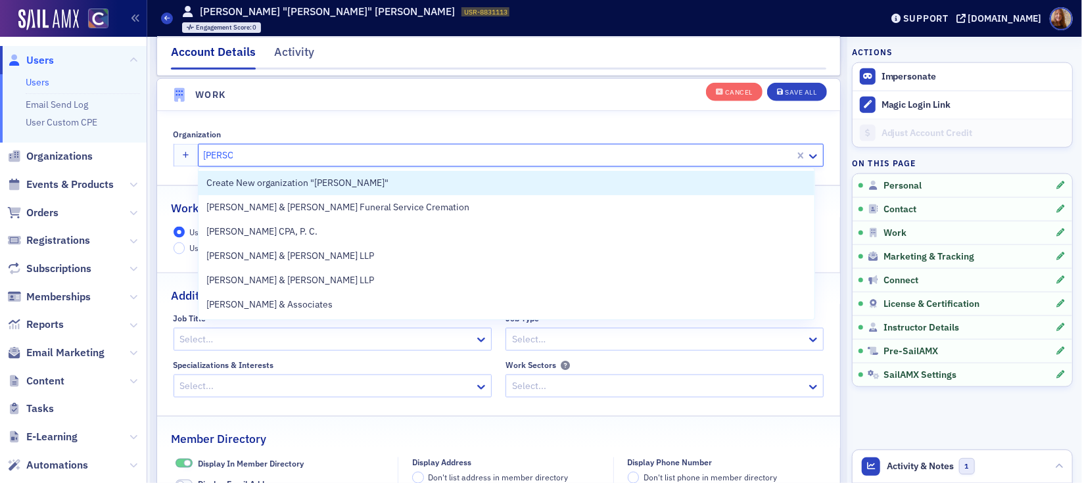
type input "mccone"
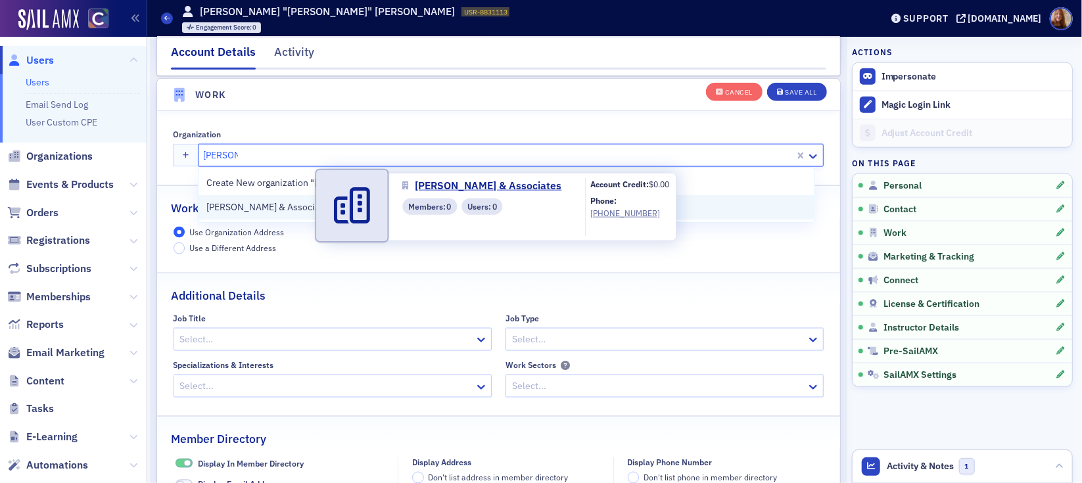
click at [240, 204] on span "[PERSON_NAME] & Associates" at bounding box center [269, 207] width 126 height 14
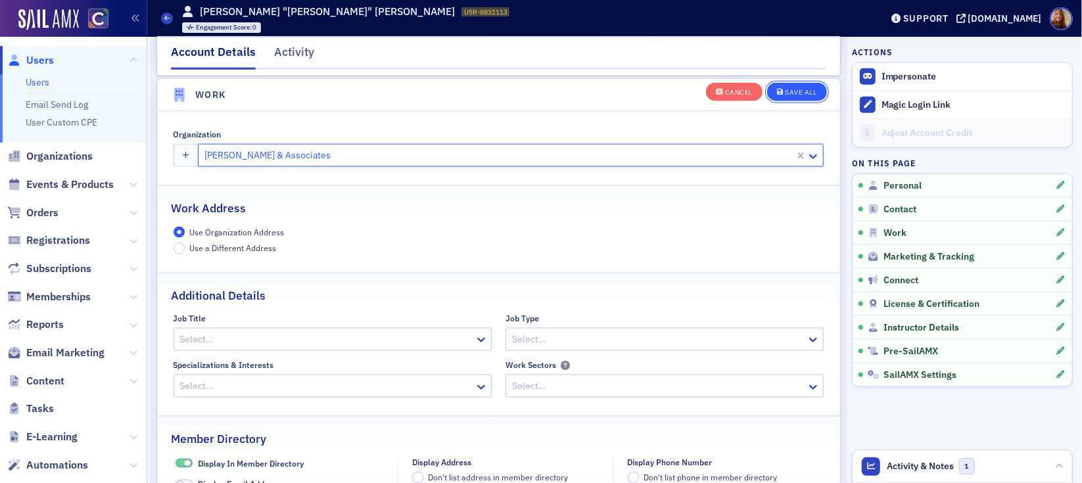
click at [785, 92] on div "Save All" at bounding box center [801, 92] width 32 height 7
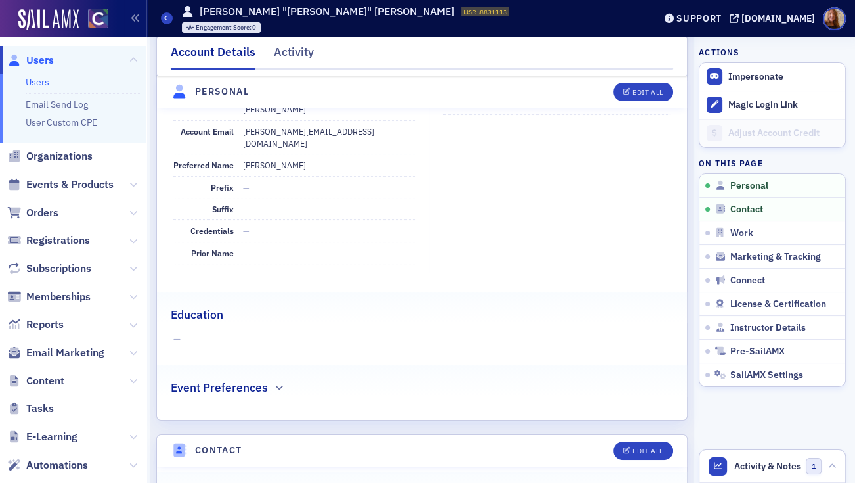
scroll to position [40, 0]
